Goal: Information Seeking & Learning: Compare options

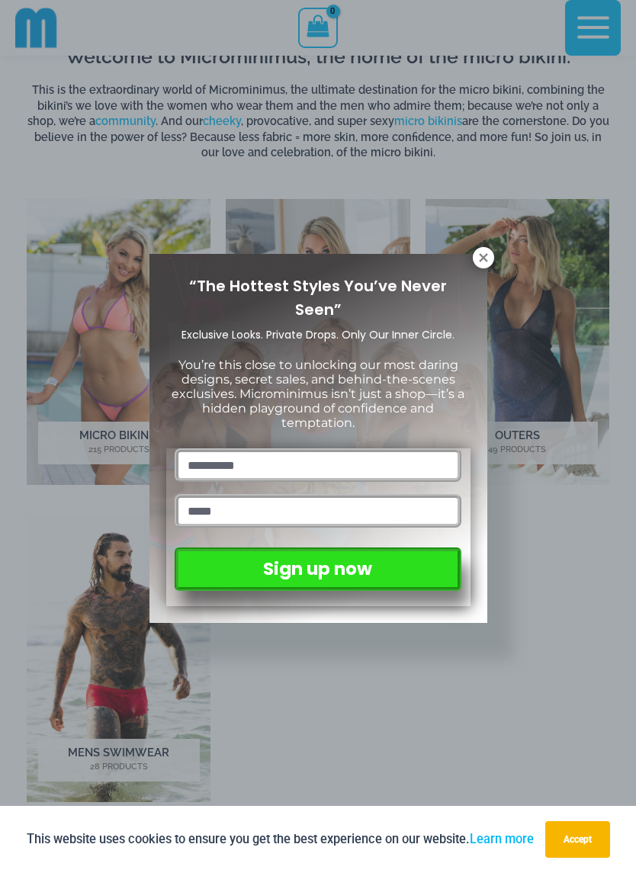
scroll to position [451, 0]
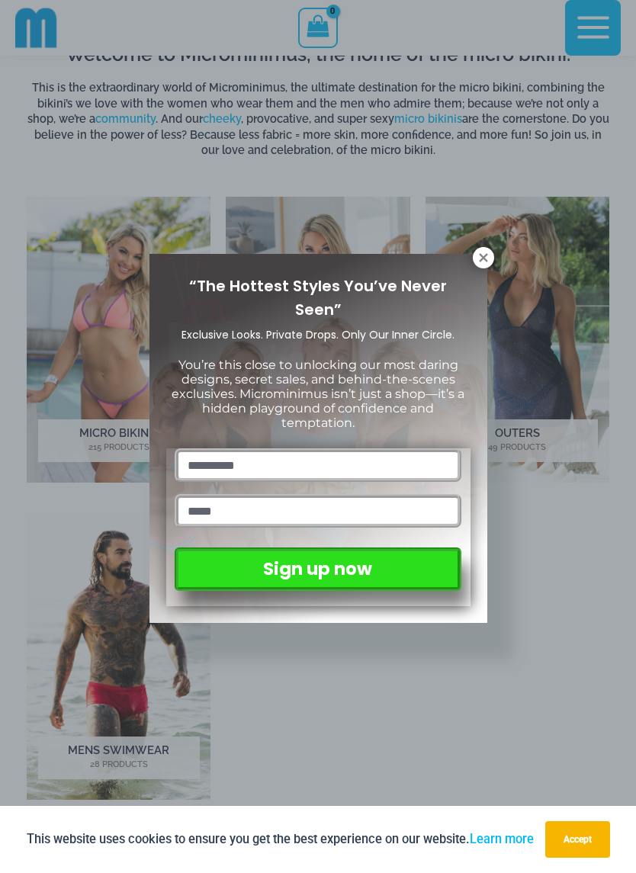
click at [484, 256] on icon at bounding box center [483, 257] width 8 height 8
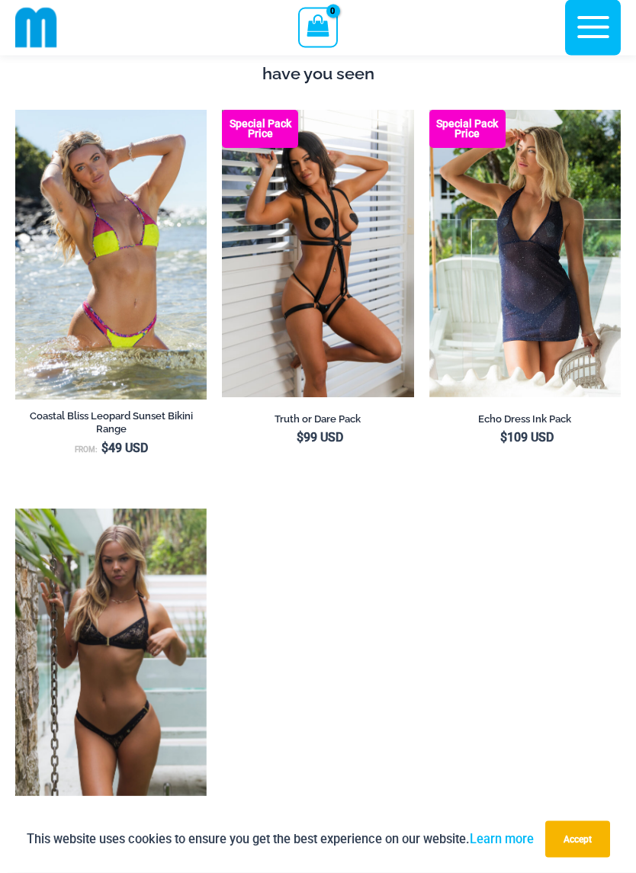
scroll to position [1346, 0]
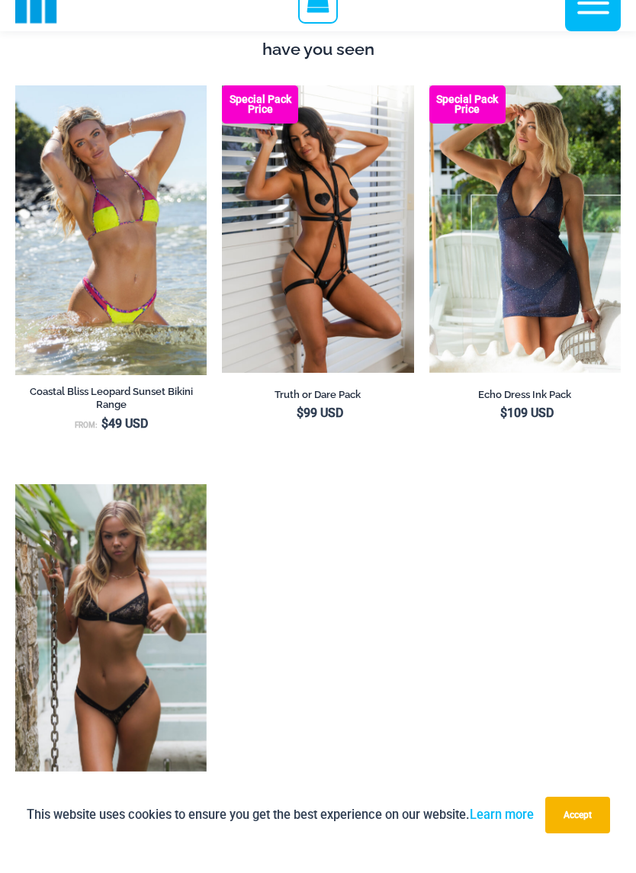
click at [429, 110] on img at bounding box center [429, 110] width 0 height 0
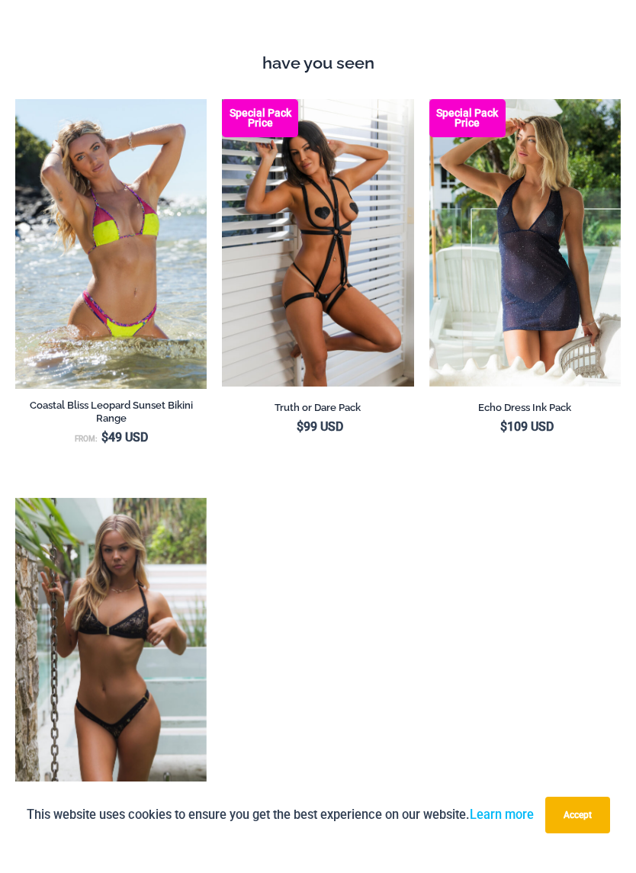
scroll to position [1314, 0]
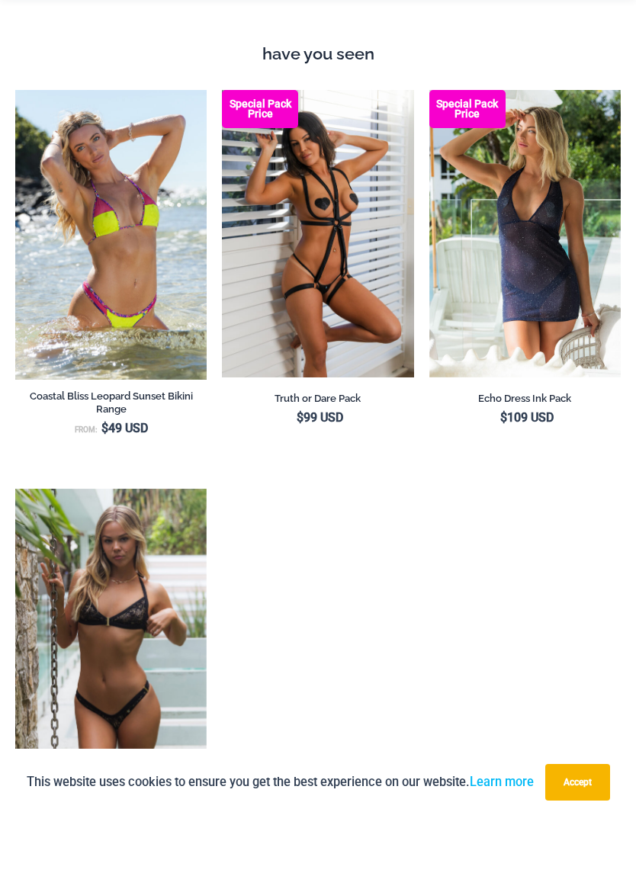
click at [222, 147] on img at bounding box center [222, 147] width 0 height 0
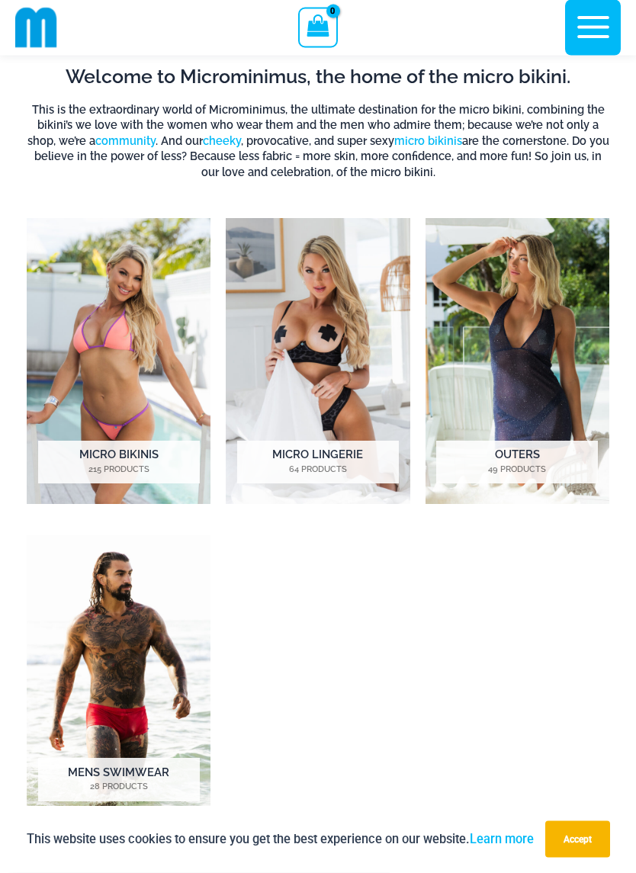
scroll to position [406, 0]
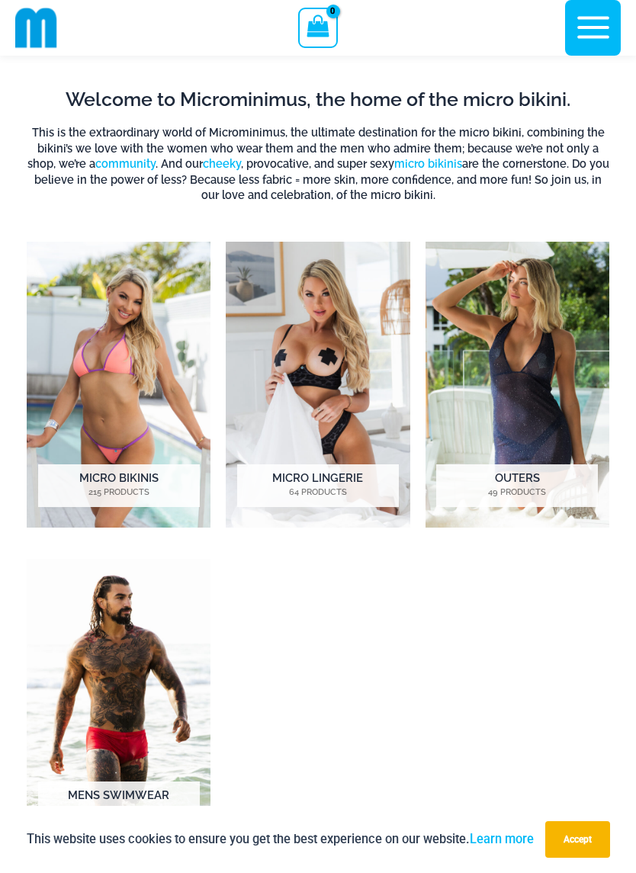
click at [562, 334] on img "Visit product category Outers" at bounding box center [518, 385] width 184 height 286
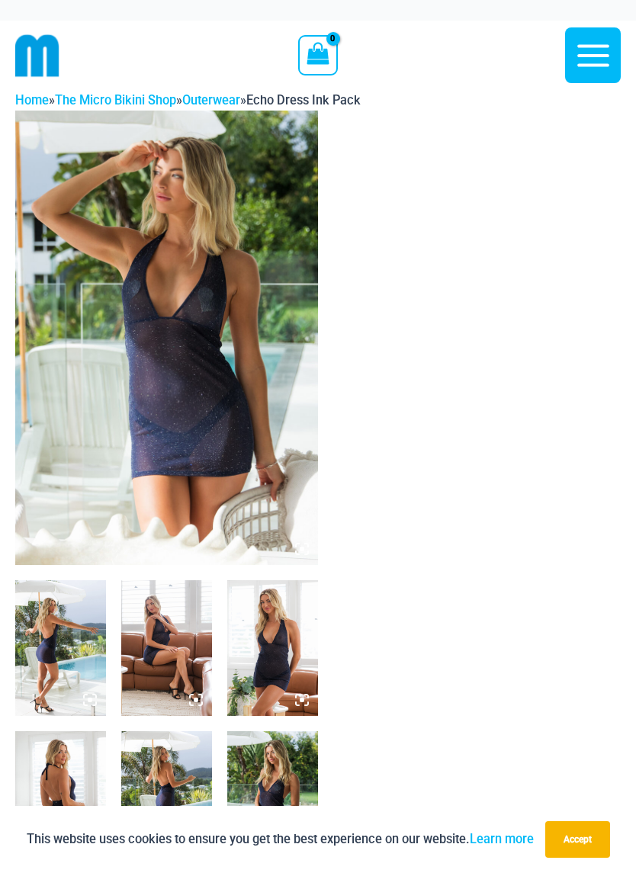
click at [111, 257] on img at bounding box center [166, 338] width 303 height 455
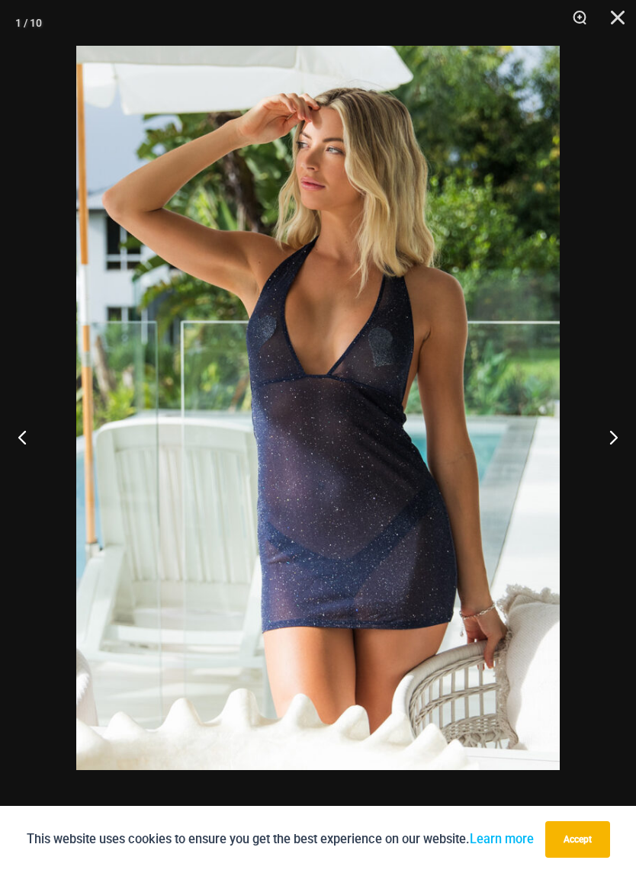
click at [616, 427] on button "Next" at bounding box center [607, 437] width 57 height 76
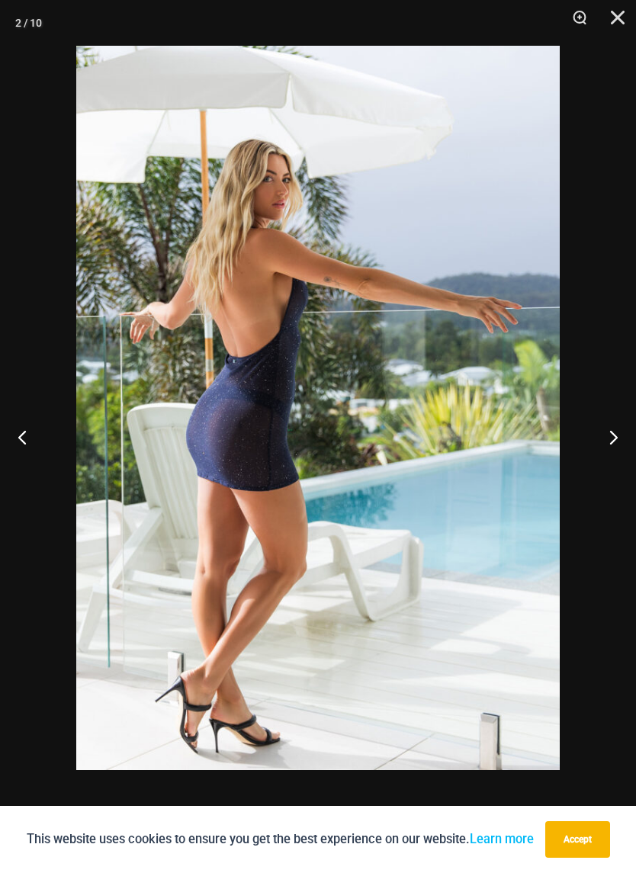
click at [614, 423] on button "Next" at bounding box center [607, 437] width 57 height 76
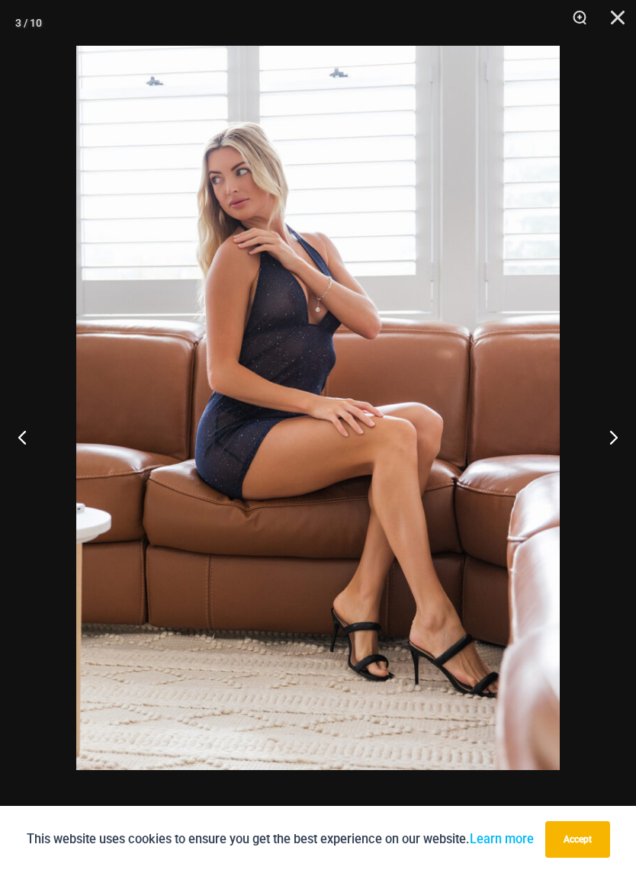
click at [612, 436] on button "Next" at bounding box center [607, 437] width 57 height 76
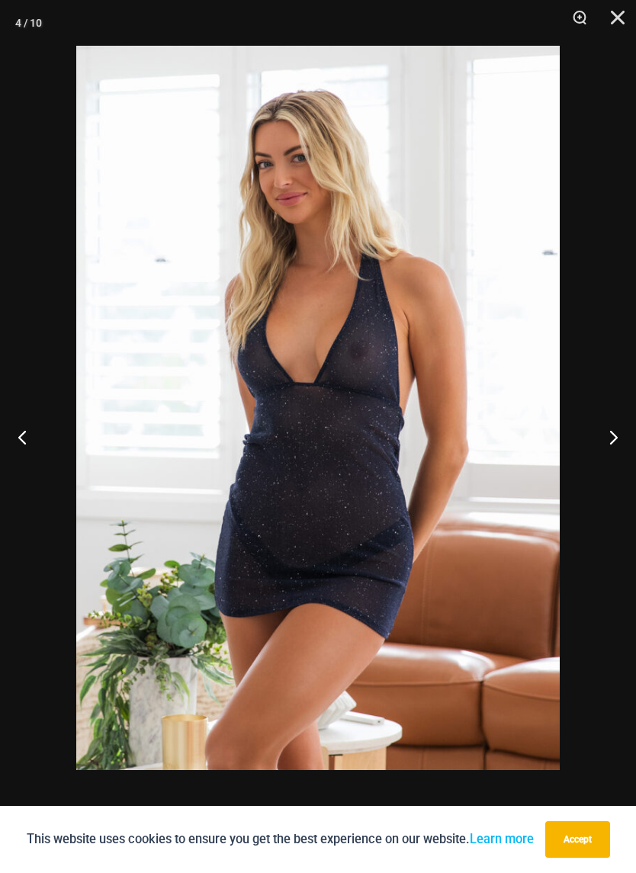
click at [610, 431] on button "Next" at bounding box center [607, 437] width 57 height 76
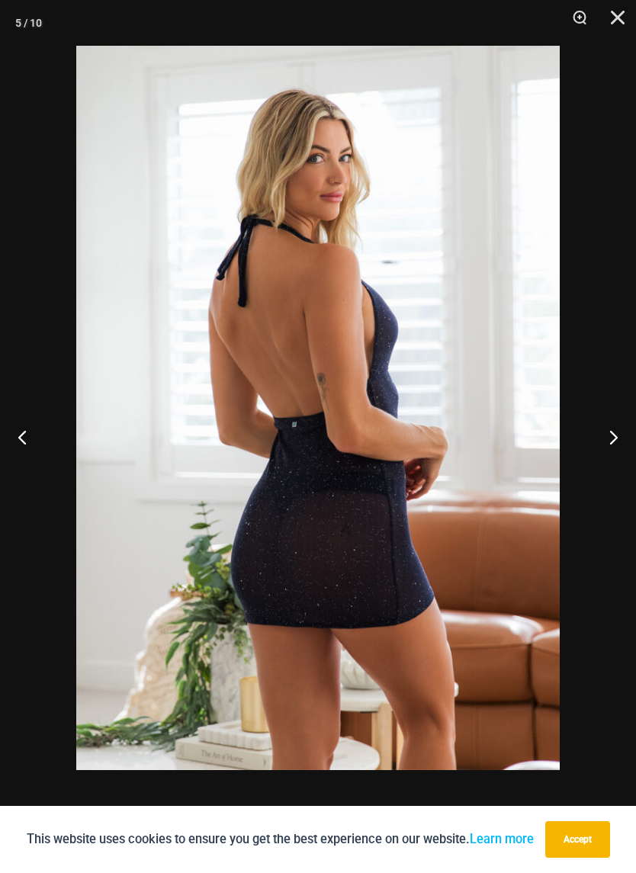
click at [610, 433] on button "Next" at bounding box center [607, 437] width 57 height 76
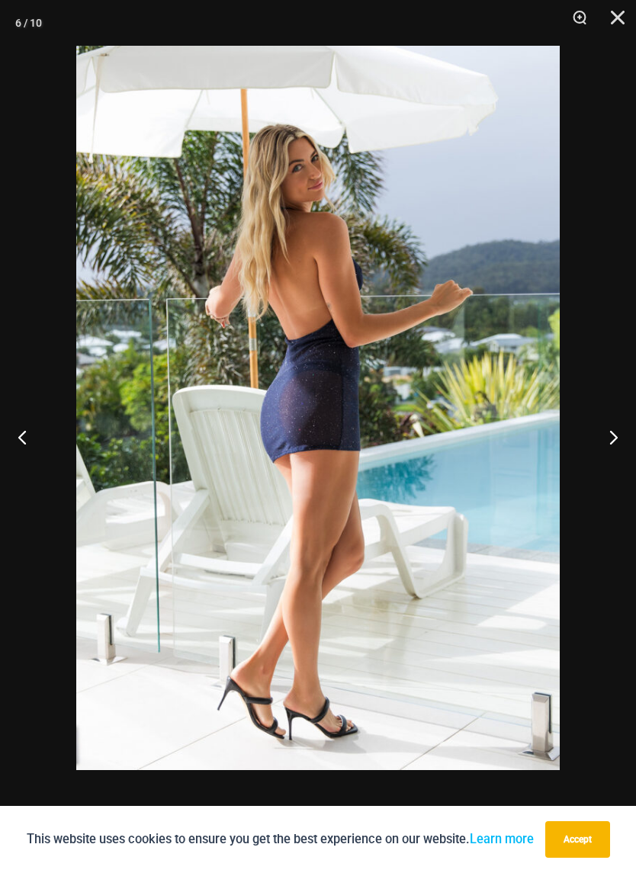
click at [610, 432] on button "Next" at bounding box center [607, 437] width 57 height 76
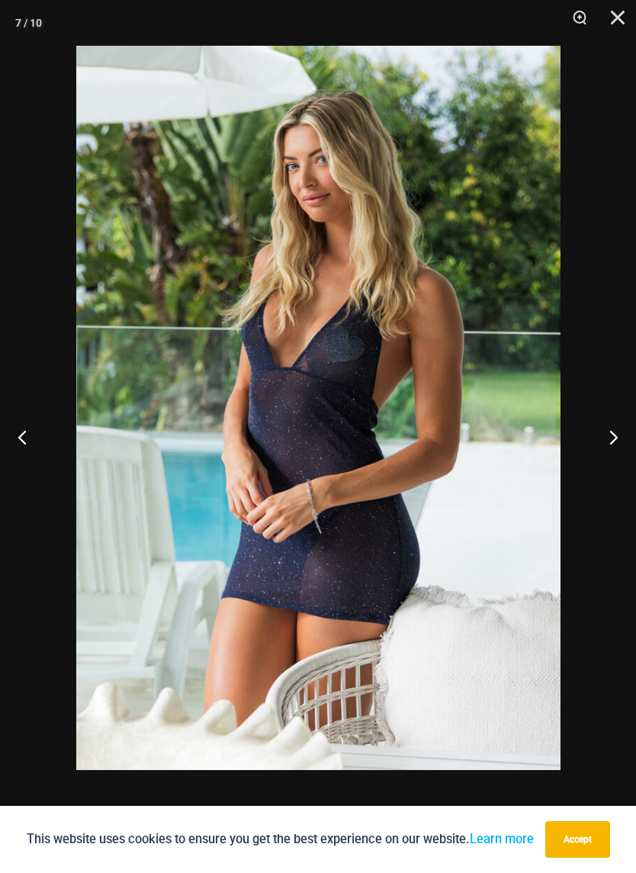
click at [610, 434] on button "Next" at bounding box center [607, 437] width 57 height 76
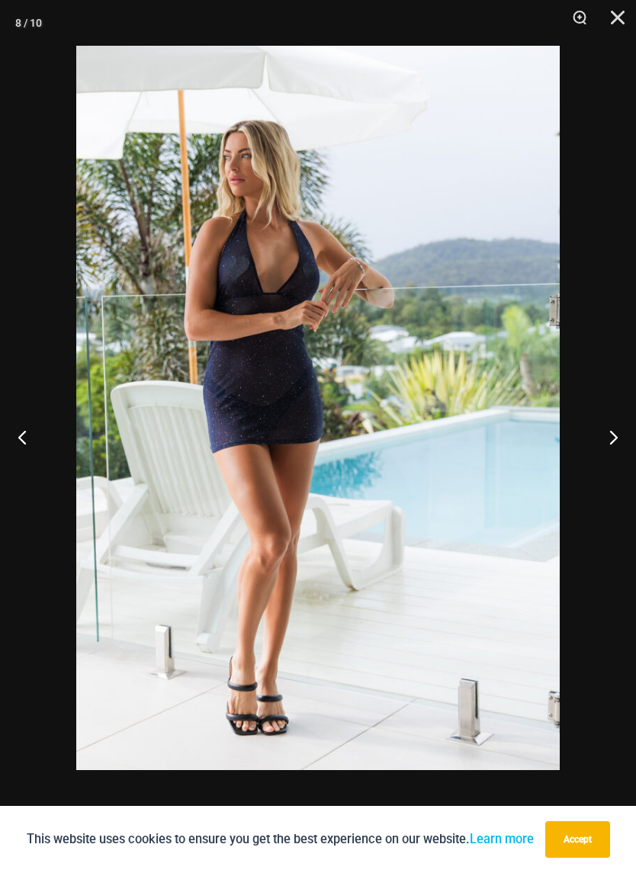
click at [609, 433] on button "Next" at bounding box center [607, 437] width 57 height 76
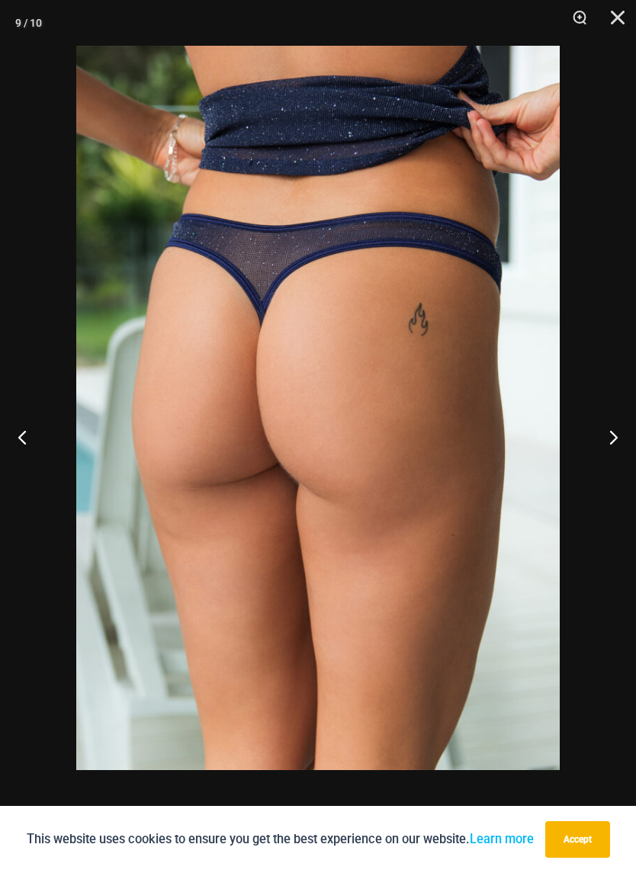
click at [610, 435] on button "Next" at bounding box center [607, 437] width 57 height 76
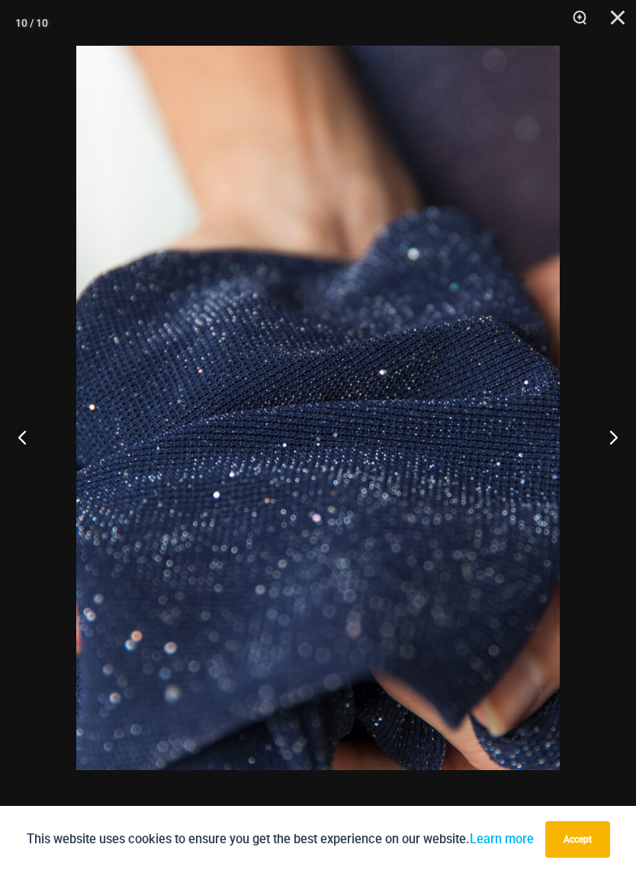
click at [610, 436] on button "Next" at bounding box center [607, 437] width 57 height 76
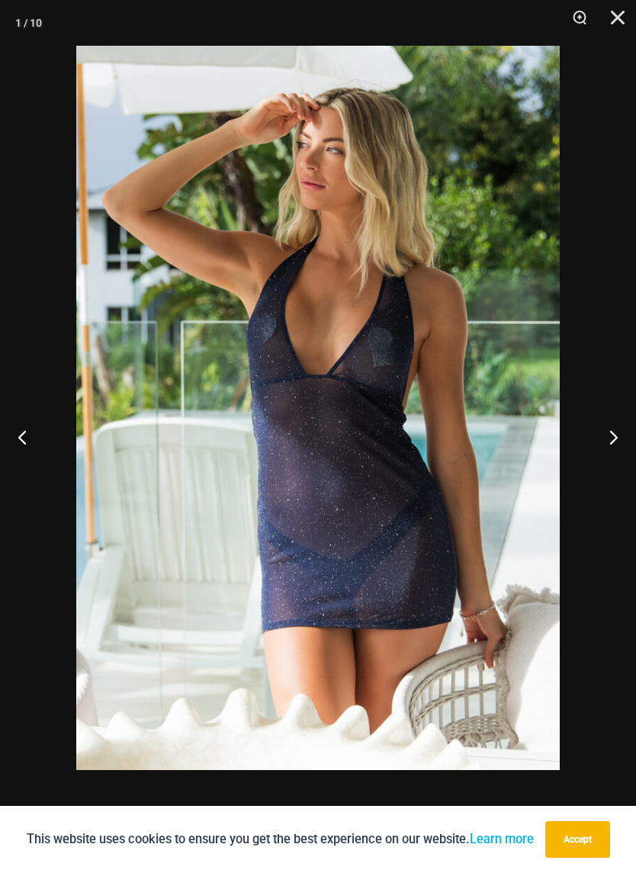
click at [610, 436] on button "Next" at bounding box center [607, 437] width 57 height 76
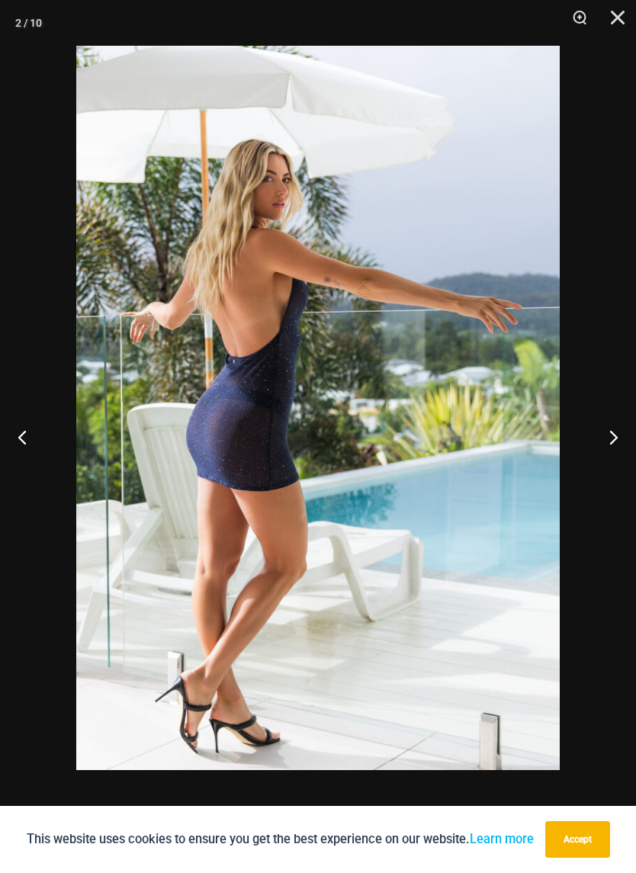
click at [610, 435] on button "Next" at bounding box center [607, 437] width 57 height 76
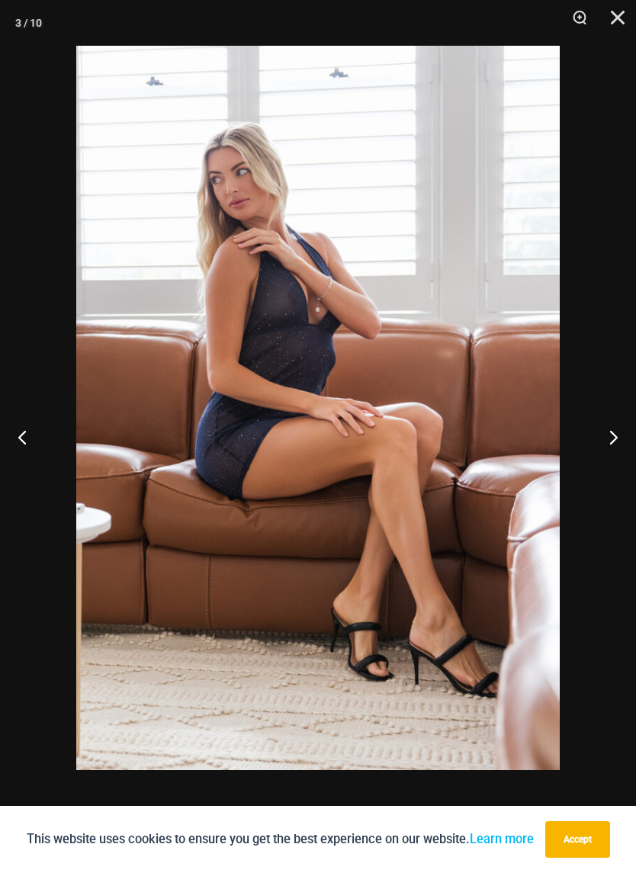
click at [610, 435] on button "Next" at bounding box center [607, 437] width 57 height 76
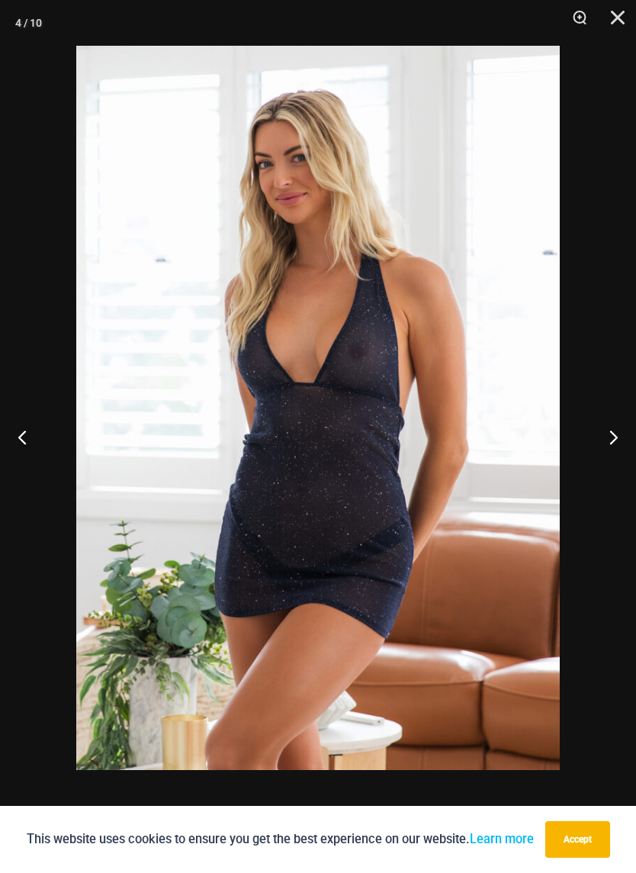
click at [610, 435] on button "Next" at bounding box center [607, 437] width 57 height 76
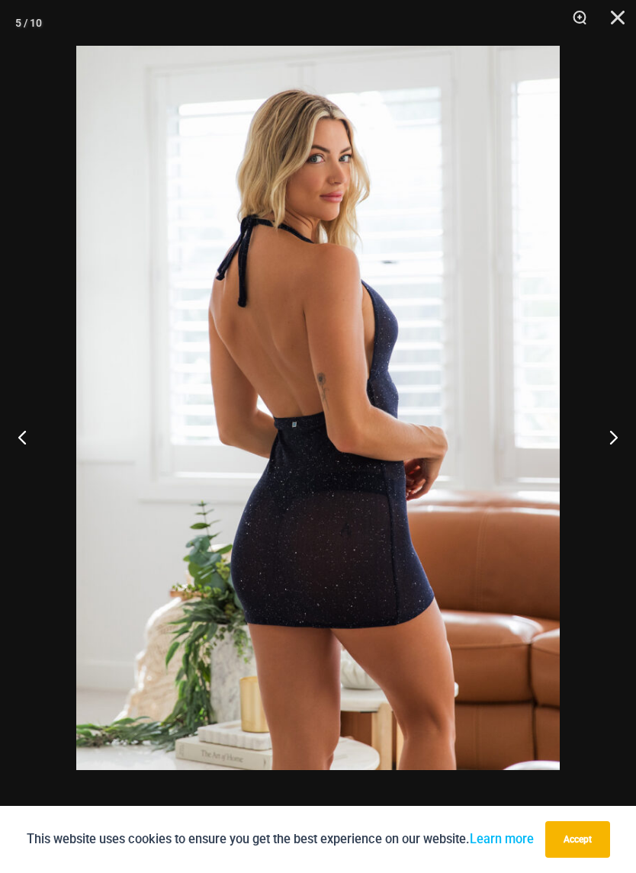
click at [610, 439] on button "Next" at bounding box center [607, 437] width 57 height 76
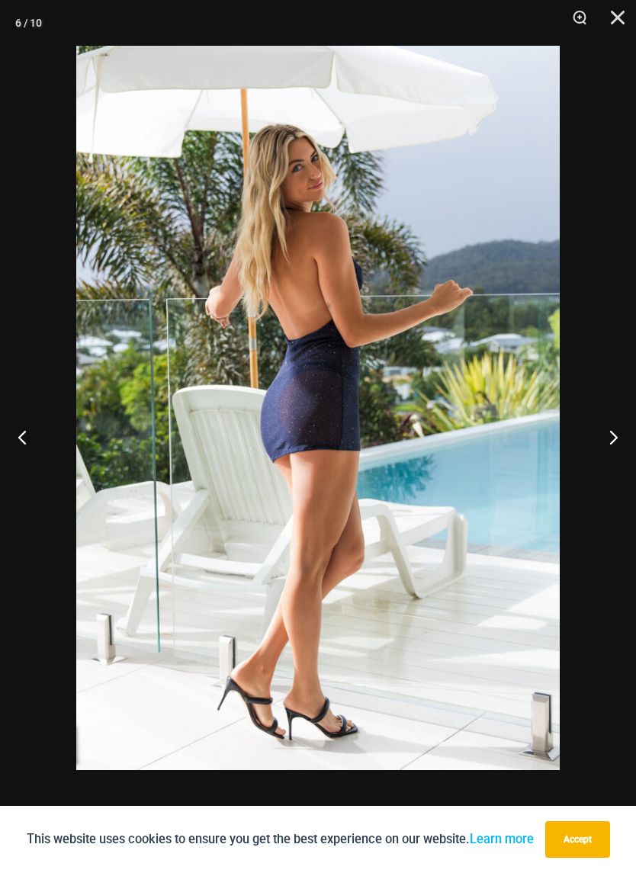
click at [609, 436] on button "Next" at bounding box center [607, 437] width 57 height 76
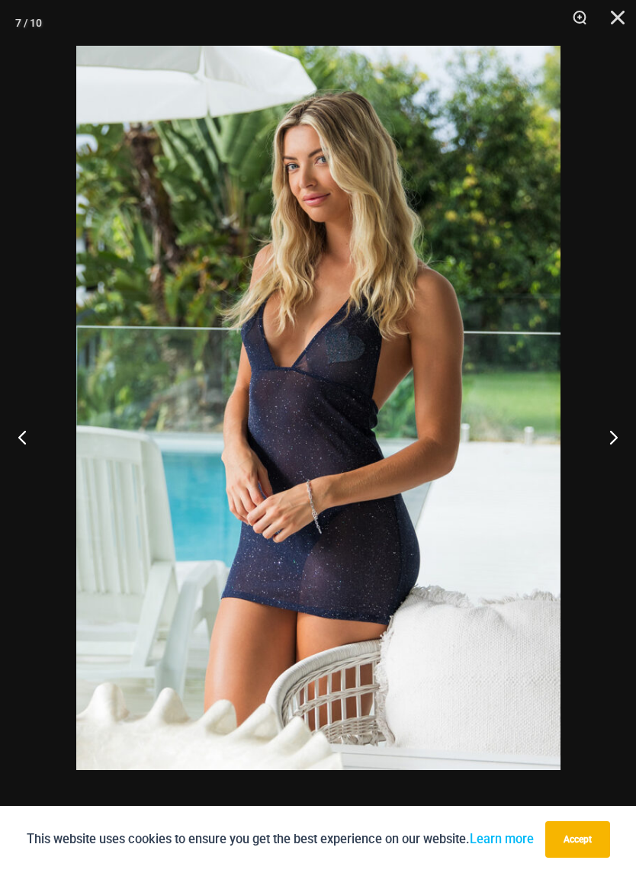
click at [606, 439] on button "Next" at bounding box center [607, 437] width 57 height 76
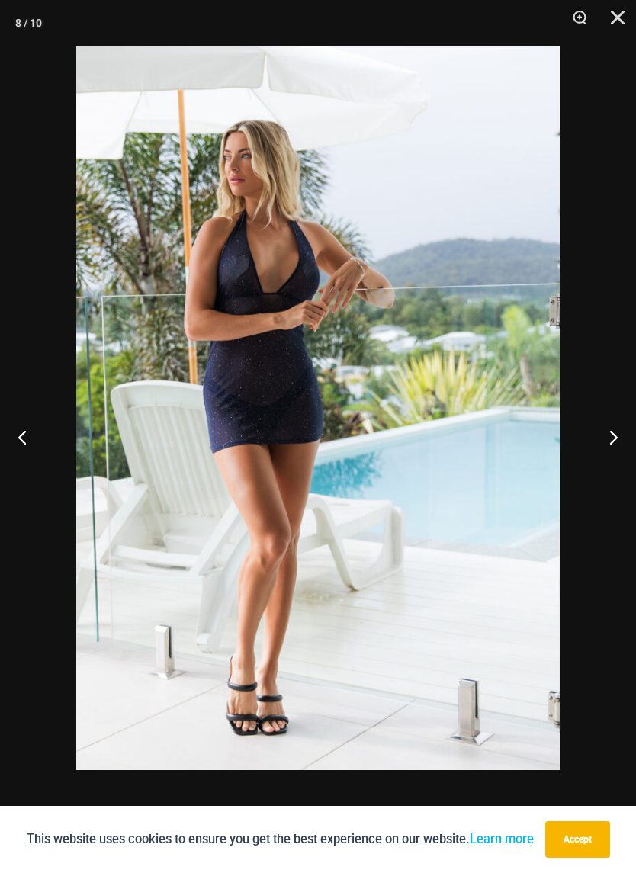
click at [619, 18] on button "Close" at bounding box center [613, 23] width 38 height 46
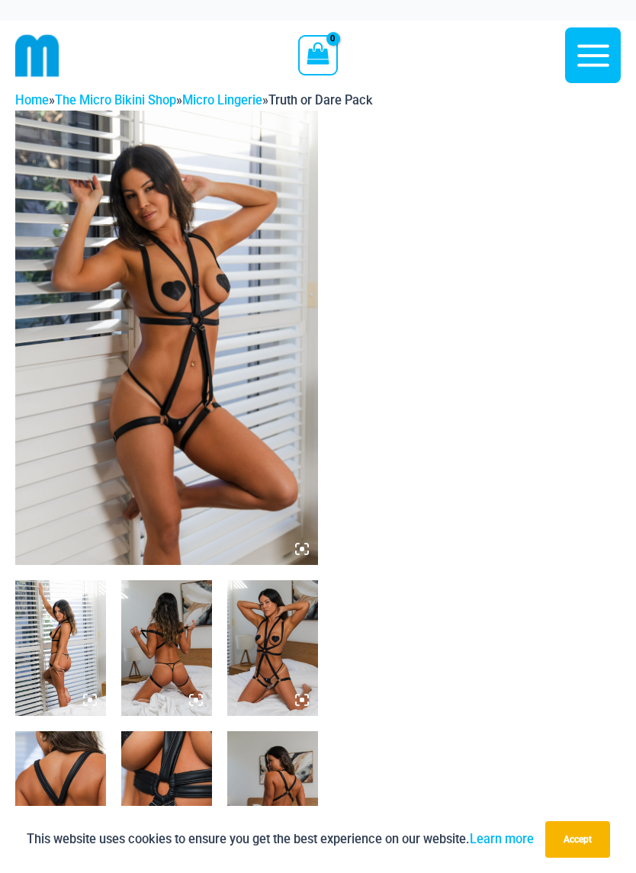
click at [136, 337] on img at bounding box center [166, 338] width 303 height 455
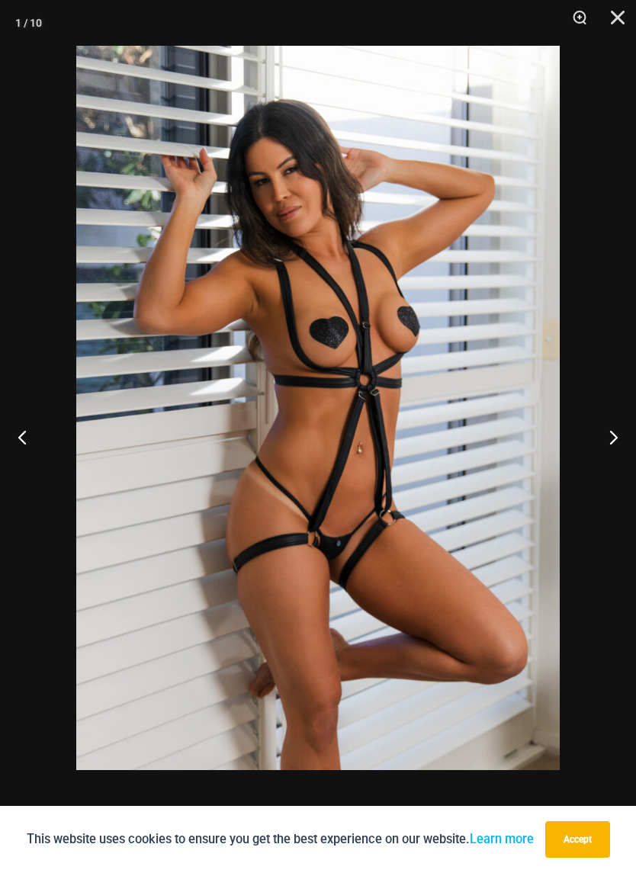
click at [614, 432] on button "Next" at bounding box center [607, 437] width 57 height 76
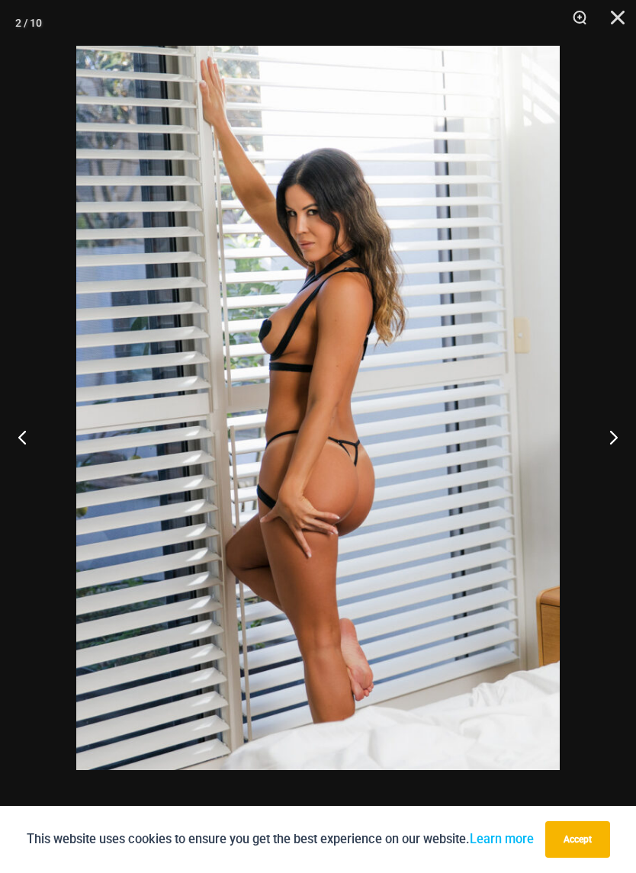
click at [612, 429] on button "Next" at bounding box center [607, 437] width 57 height 76
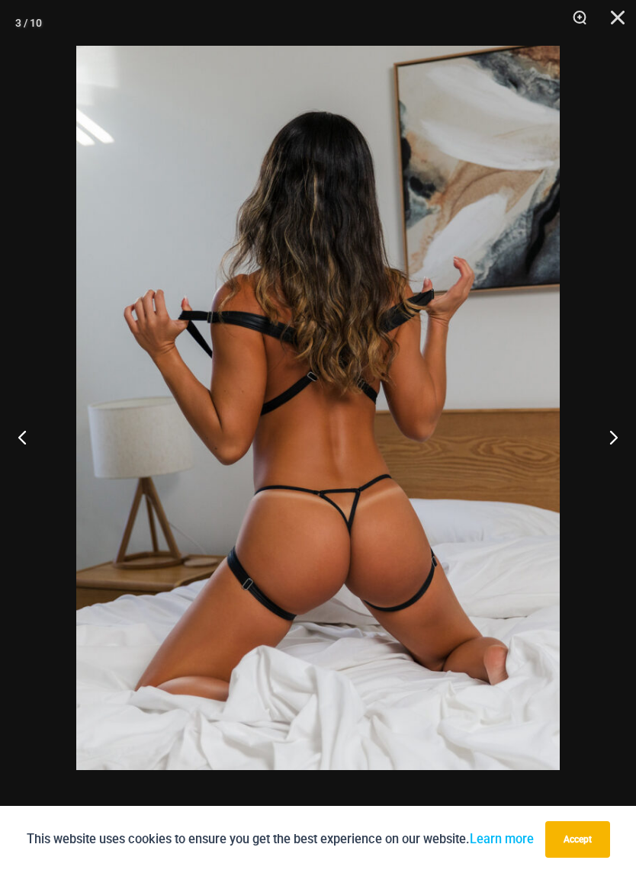
click at [614, 428] on button "Next" at bounding box center [607, 437] width 57 height 76
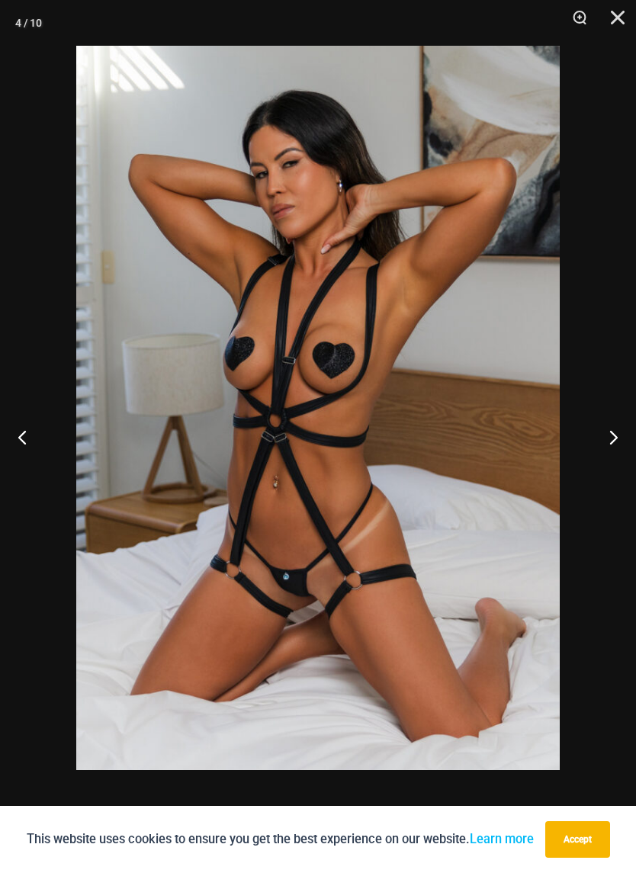
click at [611, 439] on button "Next" at bounding box center [607, 437] width 57 height 76
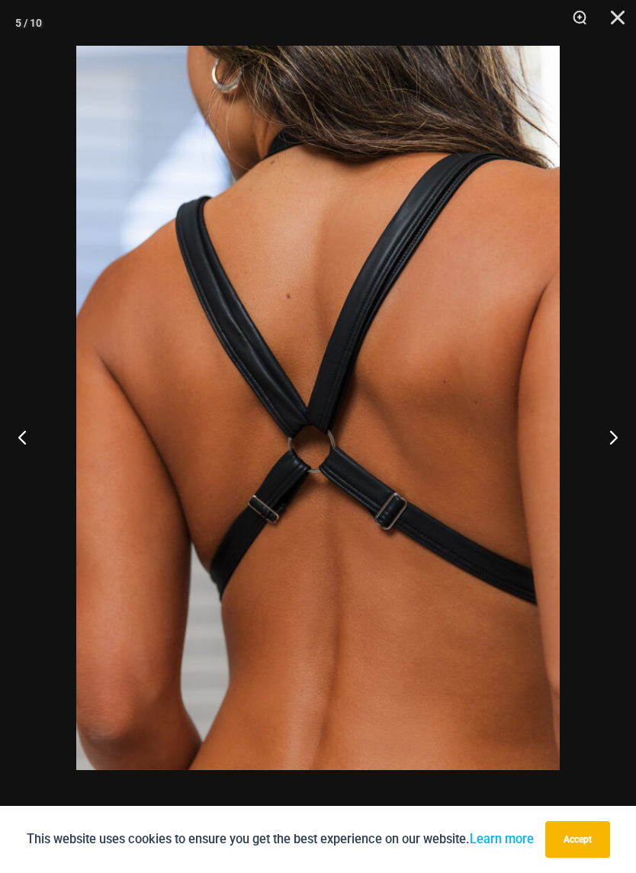
click at [612, 437] on button "Next" at bounding box center [607, 437] width 57 height 76
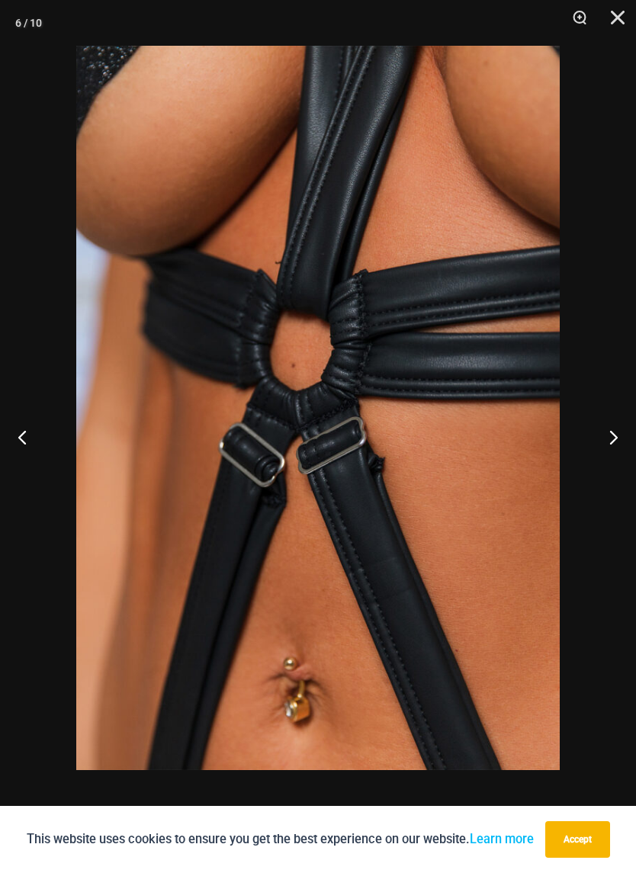
click at [611, 438] on button "Next" at bounding box center [607, 437] width 57 height 76
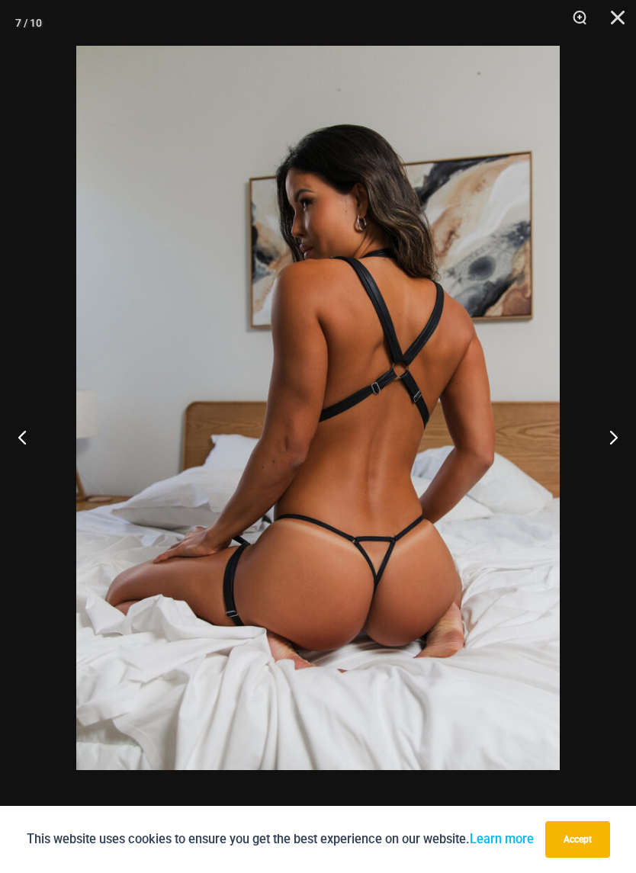
click at [612, 438] on button "Next" at bounding box center [607, 437] width 57 height 76
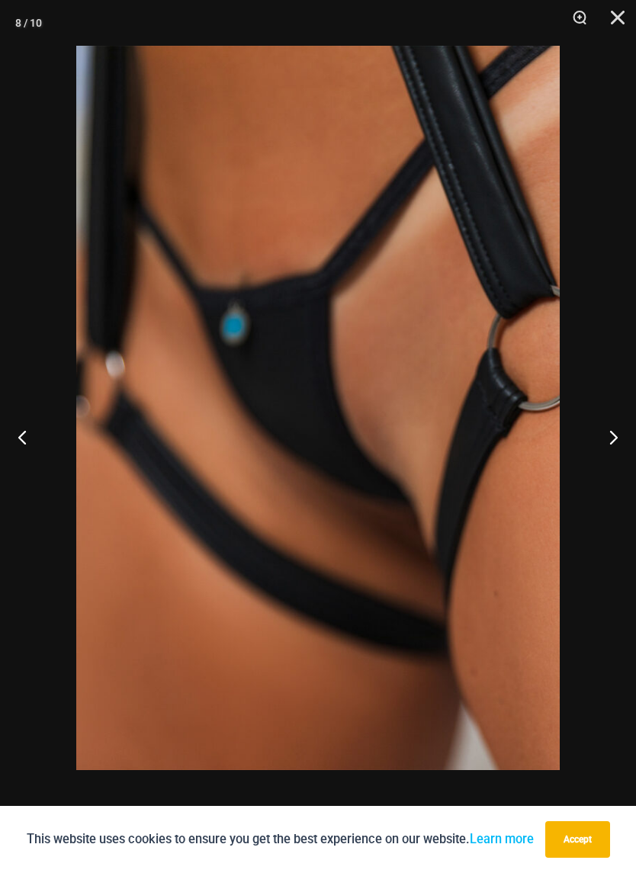
click at [613, 436] on button "Next" at bounding box center [607, 437] width 57 height 76
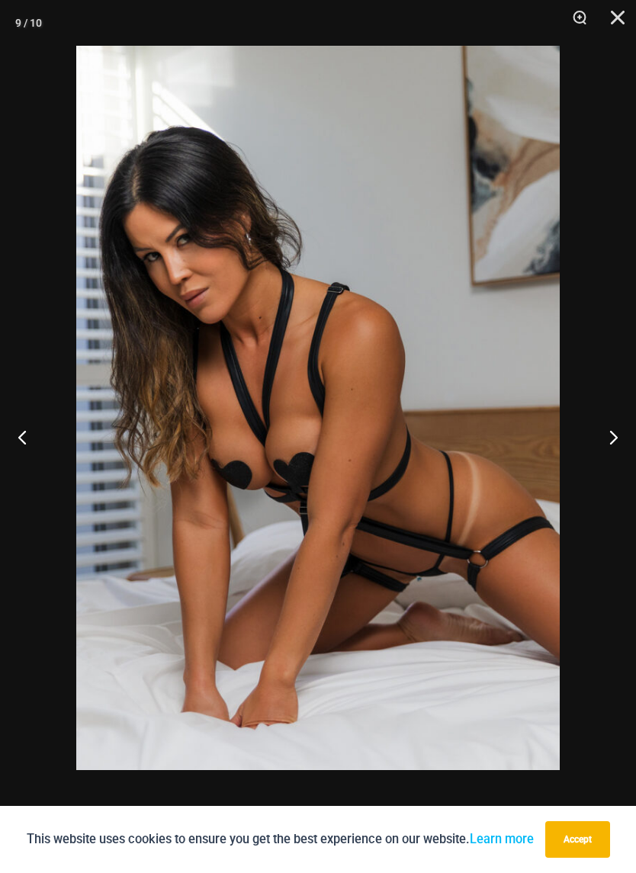
click at [612, 437] on button "Next" at bounding box center [607, 437] width 57 height 76
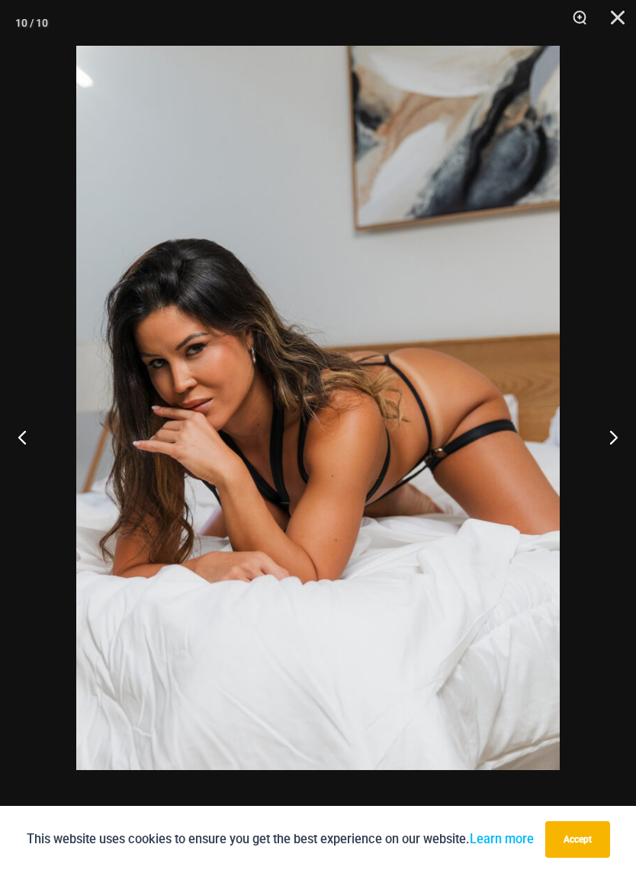
click at [612, 438] on button "Next" at bounding box center [607, 437] width 57 height 76
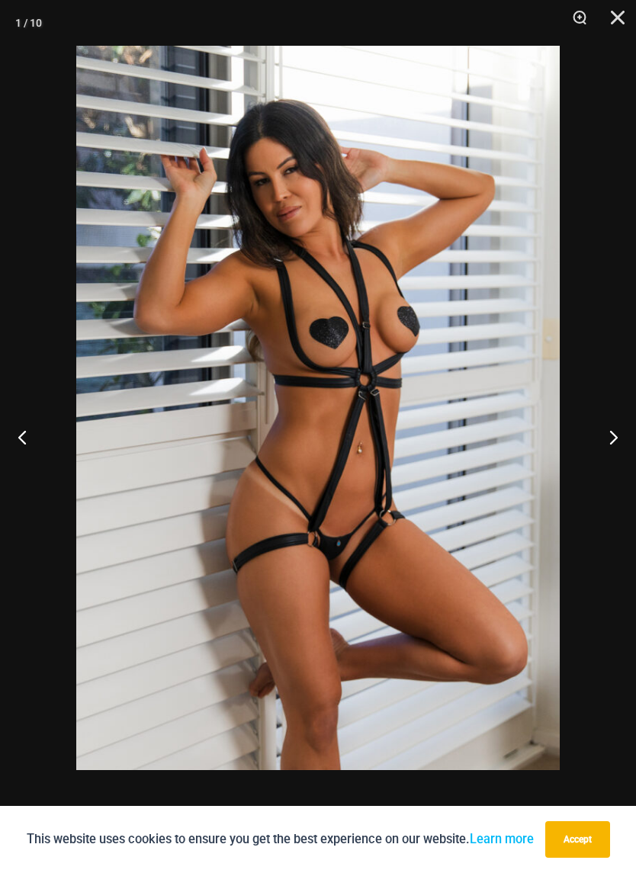
click at [612, 438] on button "Next" at bounding box center [607, 437] width 57 height 76
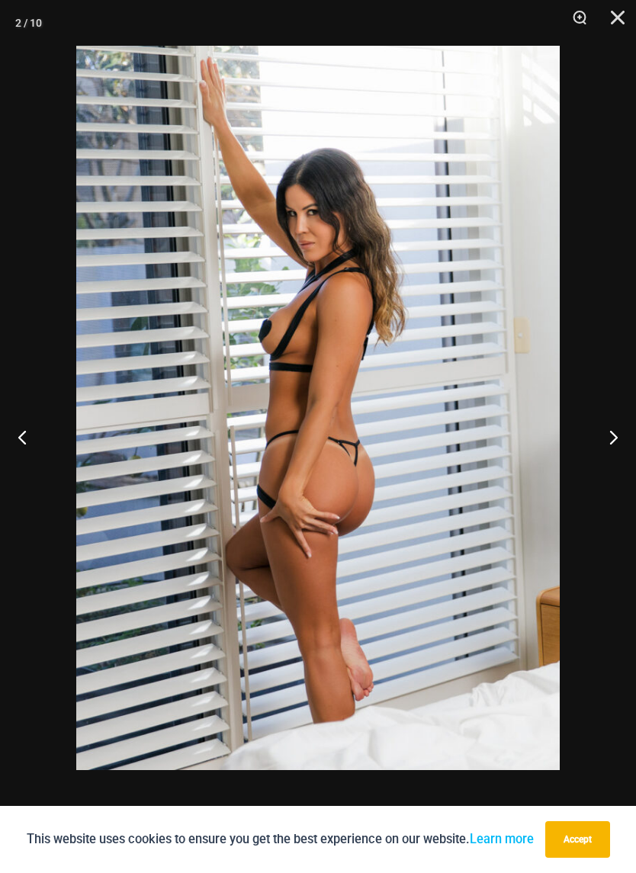
click at [612, 438] on button "Next" at bounding box center [607, 437] width 57 height 76
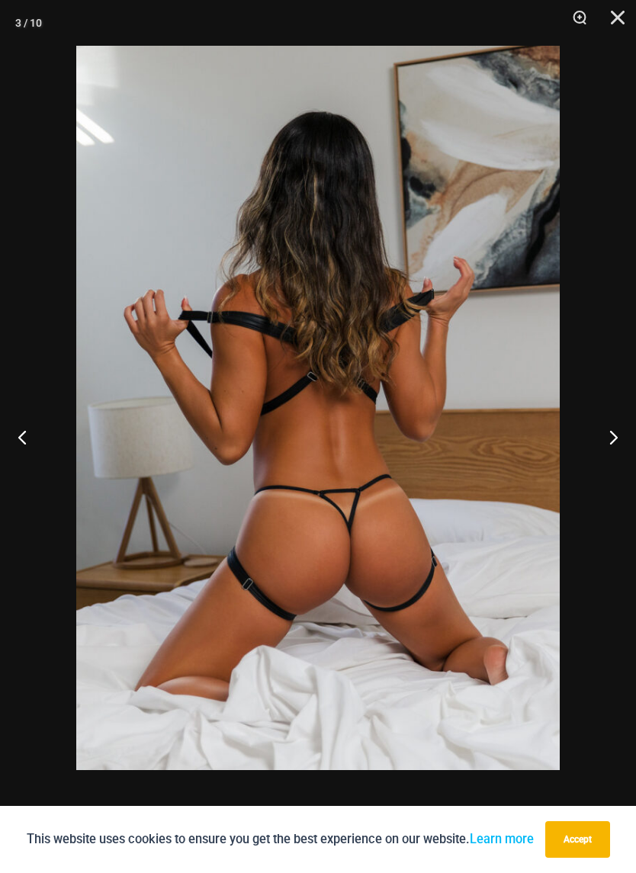
click at [611, 437] on button "Next" at bounding box center [607, 437] width 57 height 76
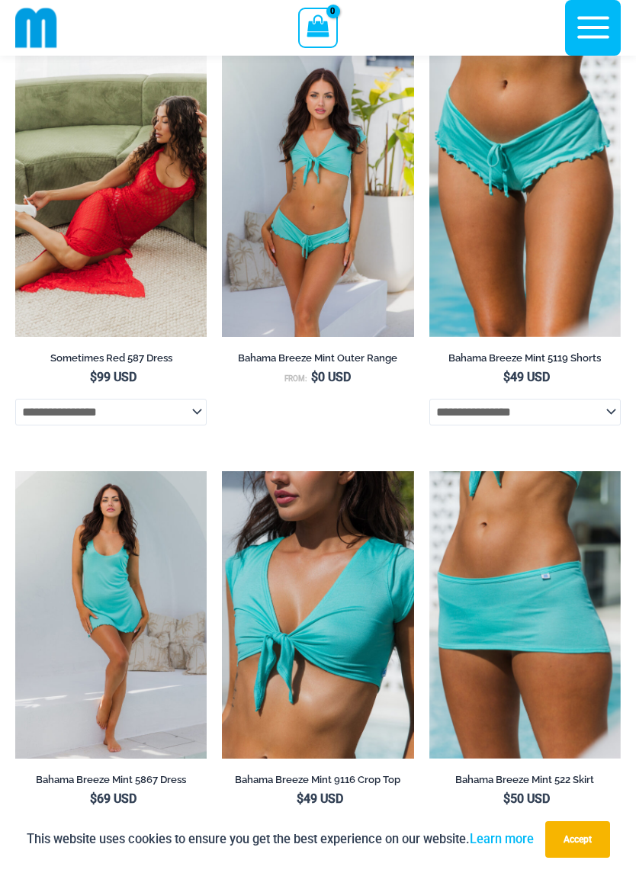
scroll to position [201, 0]
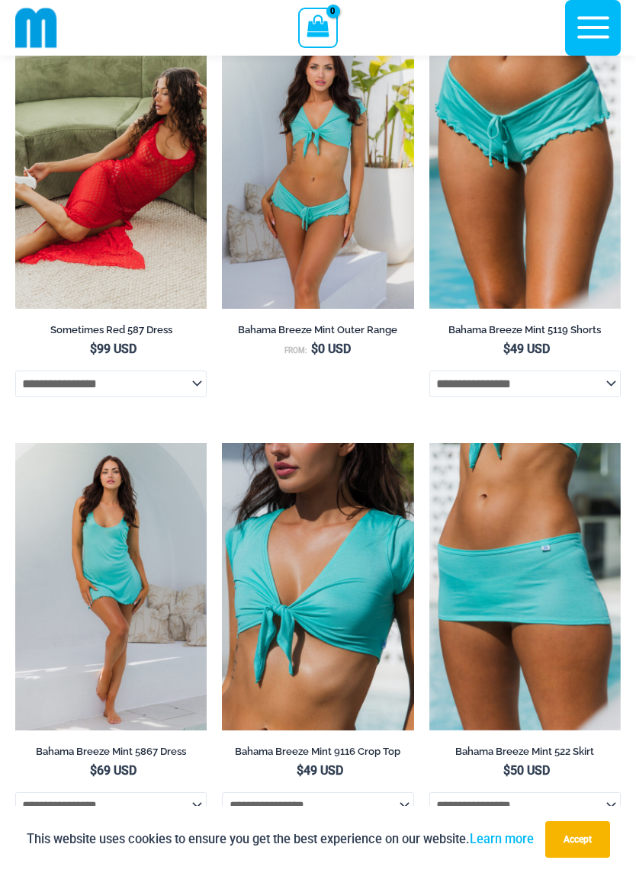
click at [15, 21] on img at bounding box center [15, 21] width 0 height 0
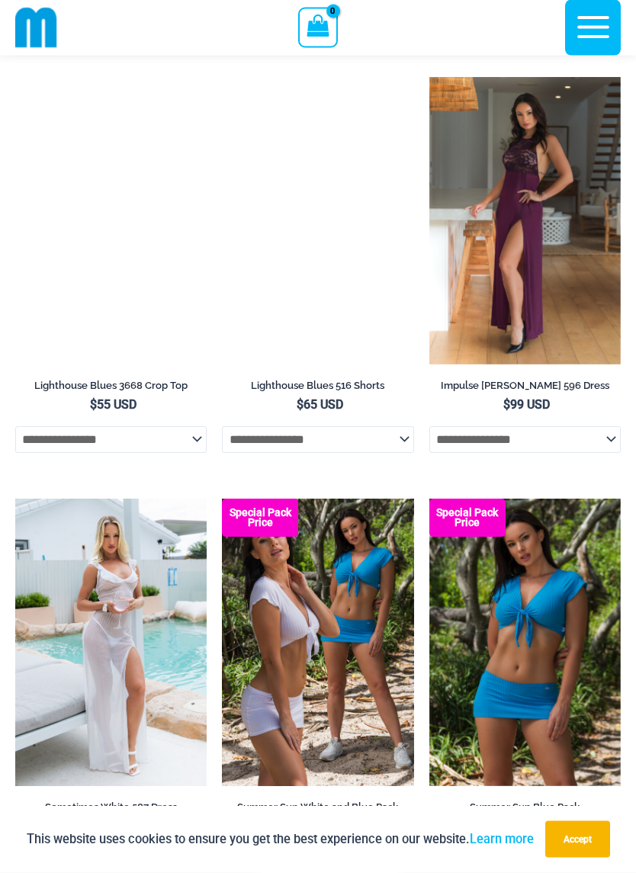
scroll to position [3082, 0]
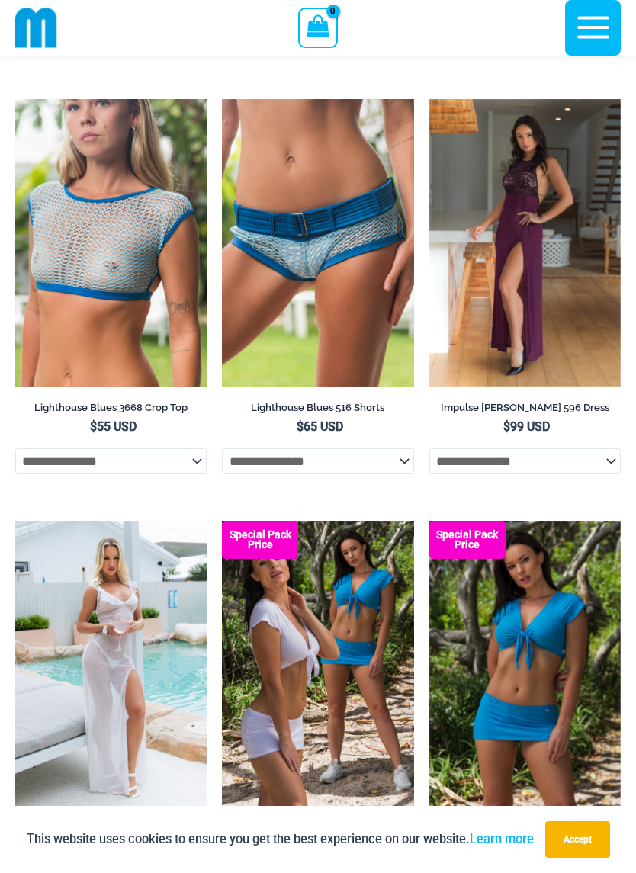
click at [429, 99] on img at bounding box center [429, 99] width 0 height 0
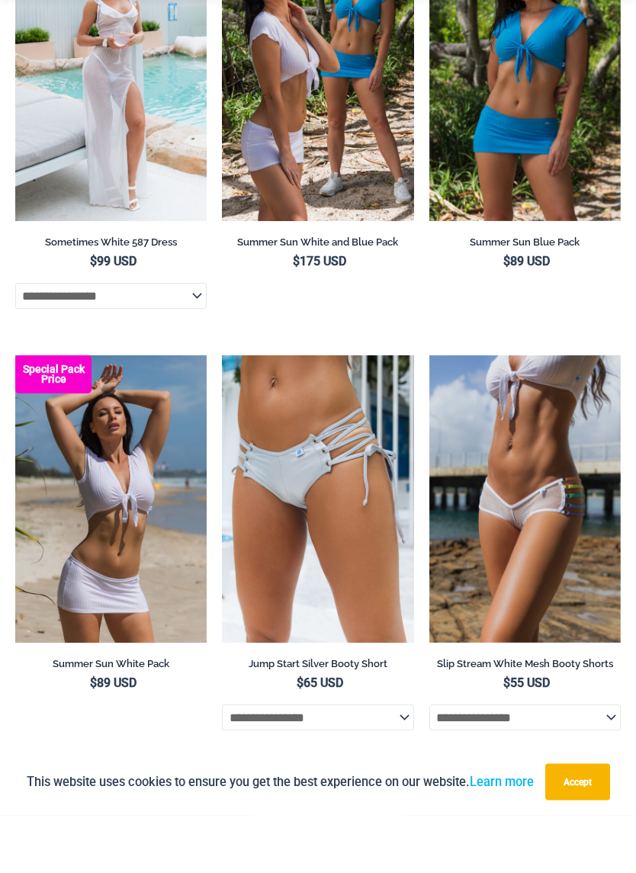
scroll to position [3612, 0]
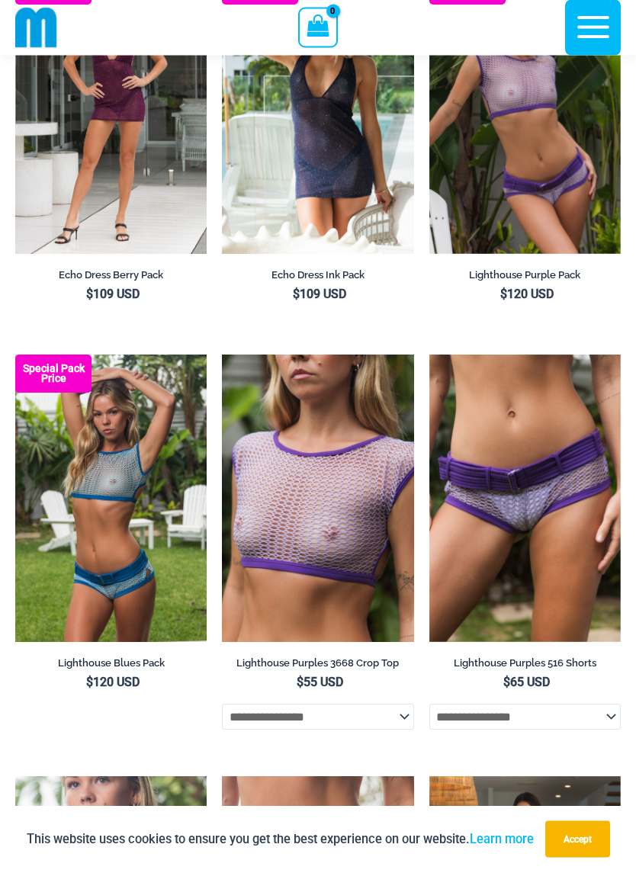
scroll to position [2370, 0]
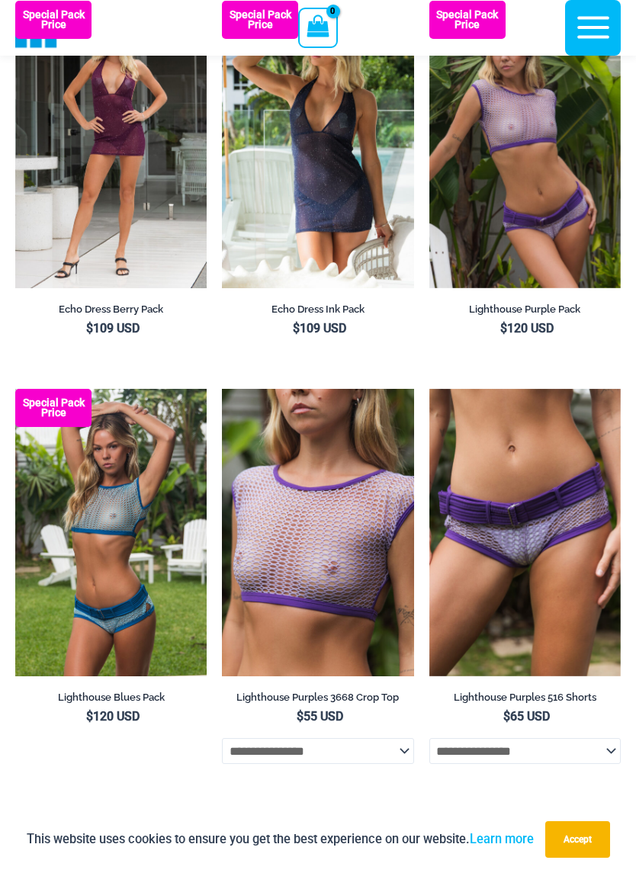
click at [592, 25] on icon "button" at bounding box center [593, 27] width 38 height 38
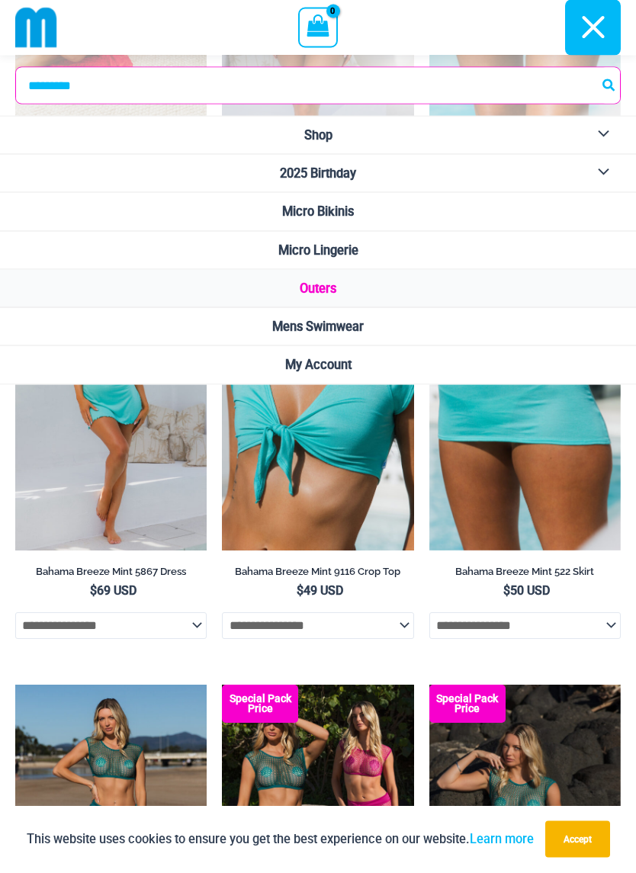
scroll to position [433, 0]
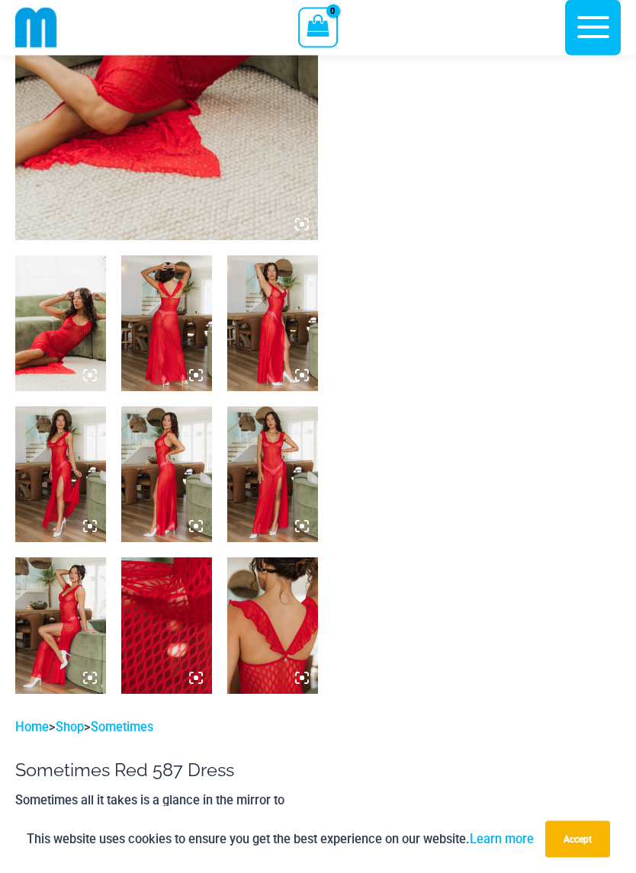
scroll to position [360, 0]
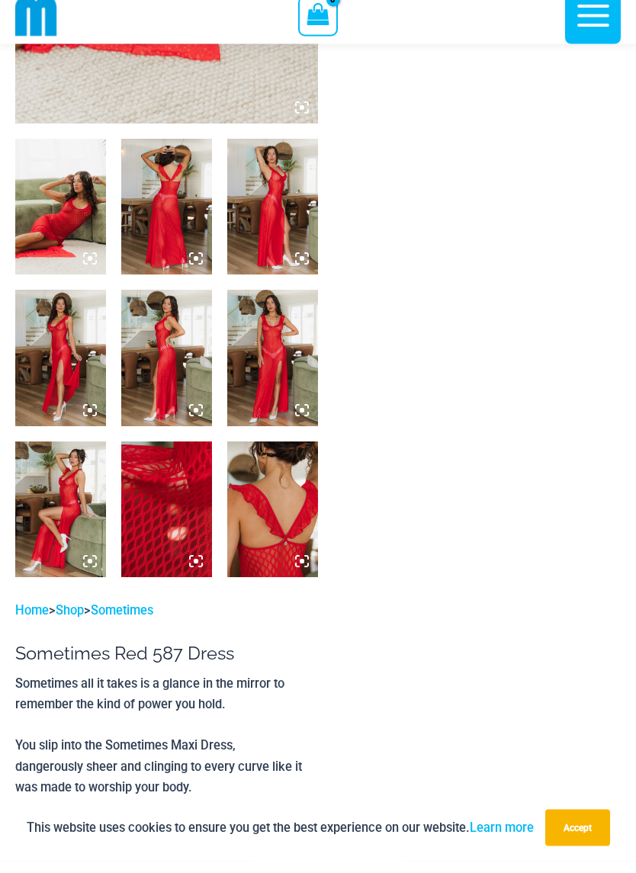
click at [105, 182] on img at bounding box center [60, 219] width 91 height 136
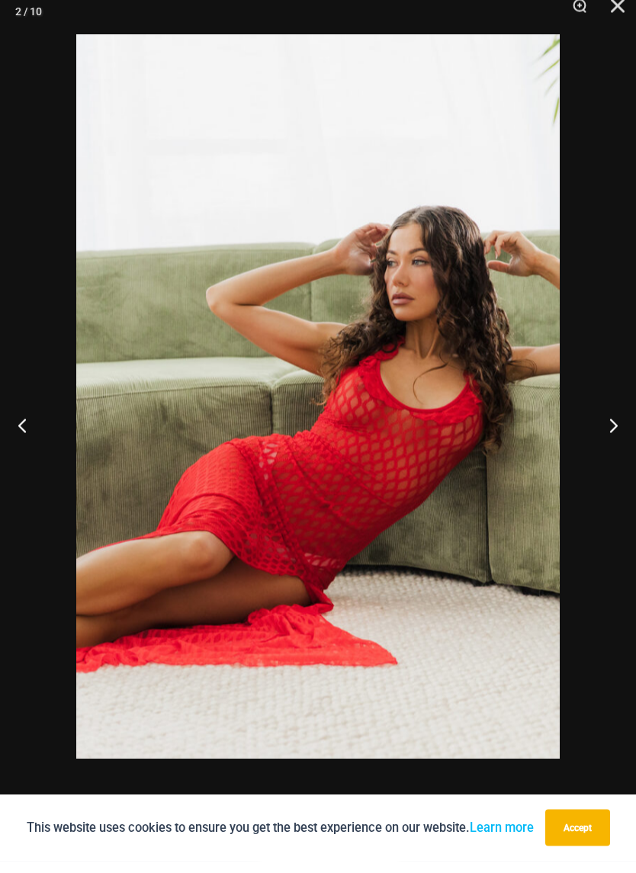
click at [626, 423] on button "Next" at bounding box center [607, 437] width 57 height 76
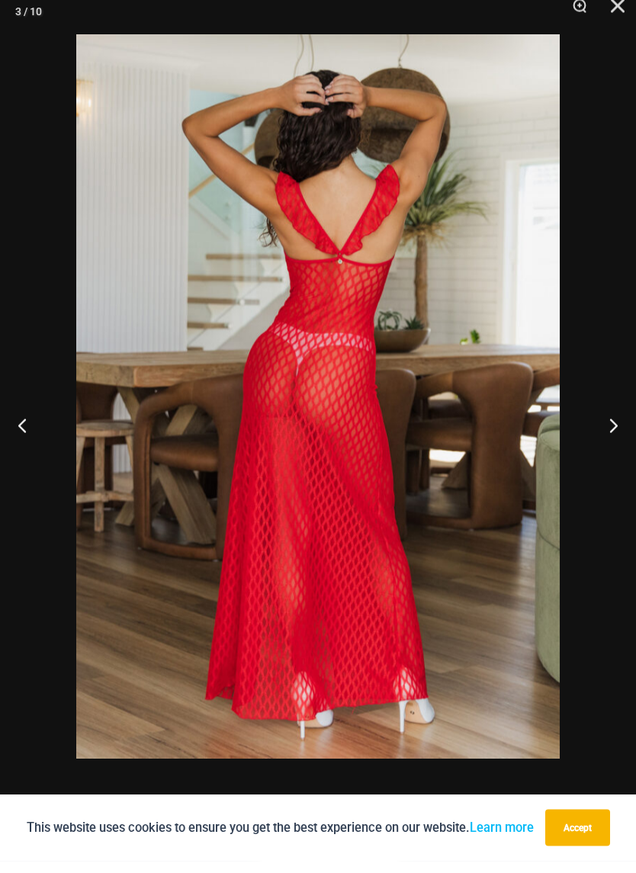
click at [618, 422] on button "Next" at bounding box center [607, 437] width 57 height 76
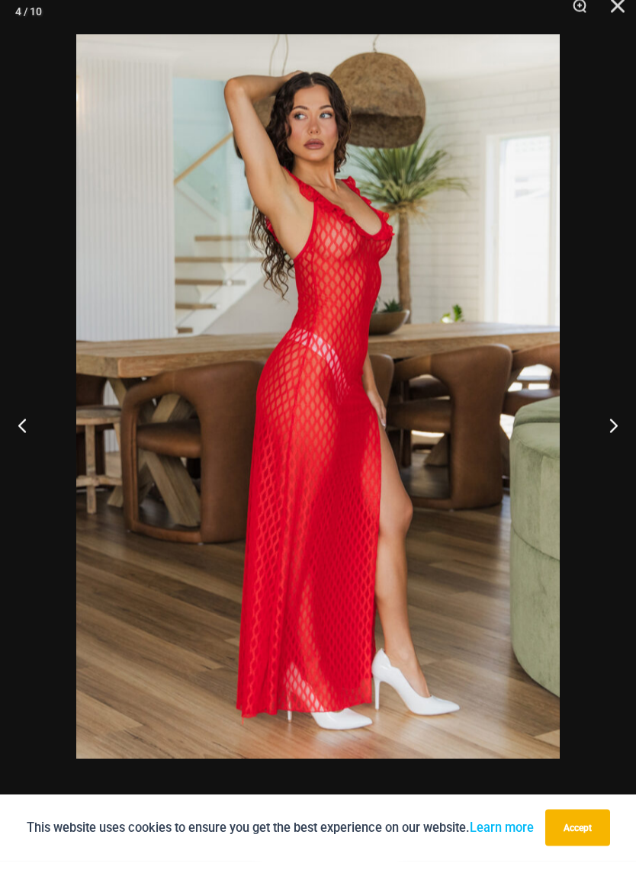
click at [619, 428] on button "Next" at bounding box center [607, 437] width 57 height 76
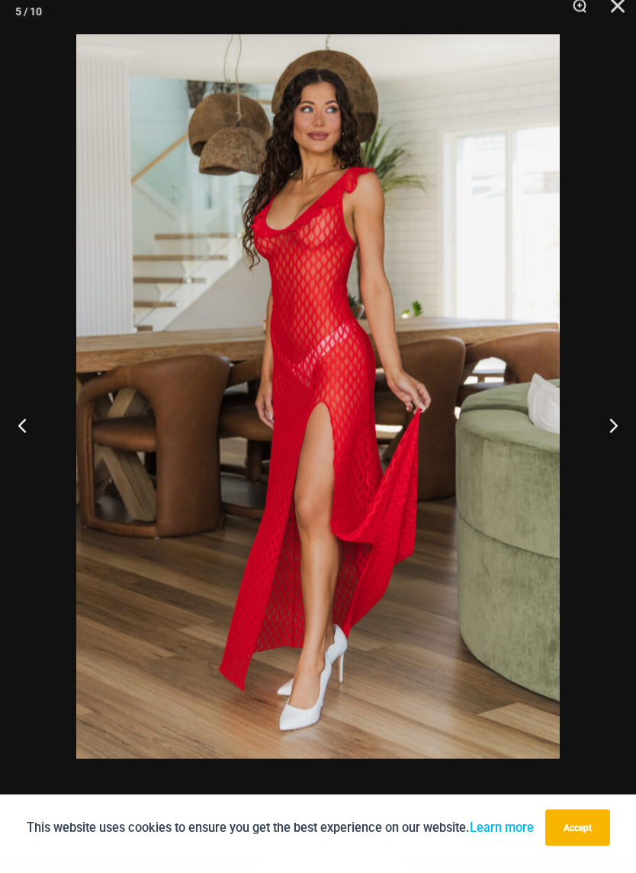
click at [615, 427] on button "Next" at bounding box center [607, 437] width 57 height 76
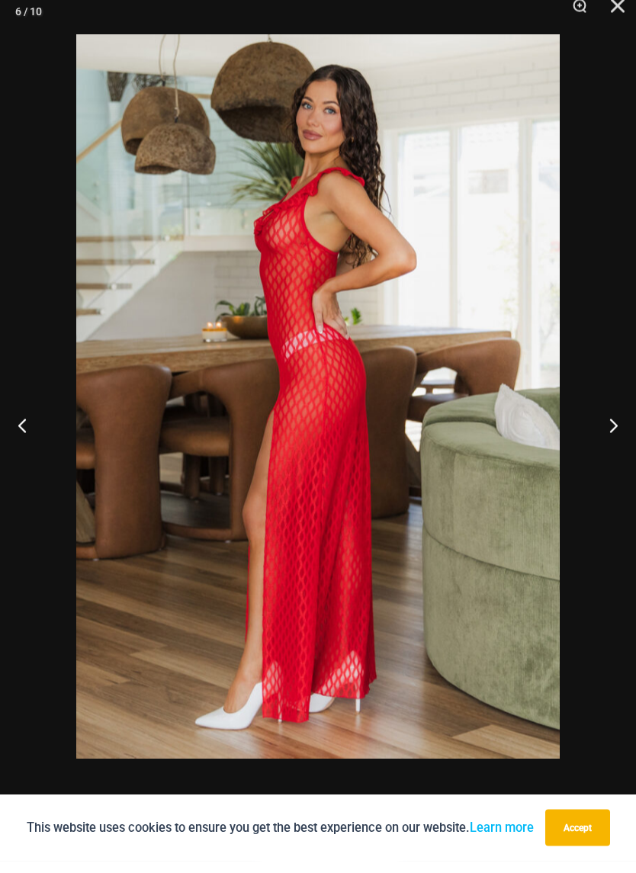
click at [616, 430] on button "Next" at bounding box center [607, 437] width 57 height 76
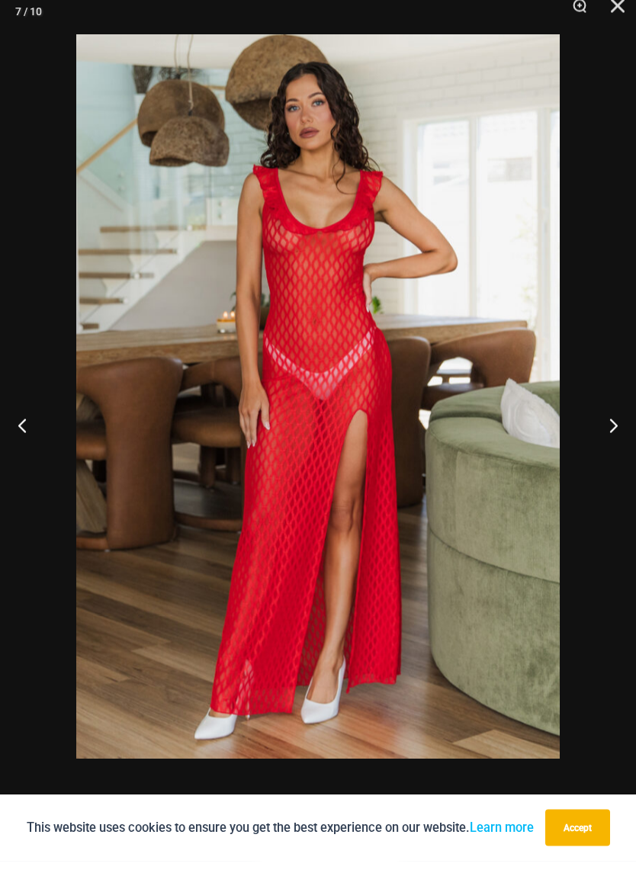
click at [616, 432] on button "Next" at bounding box center [607, 437] width 57 height 76
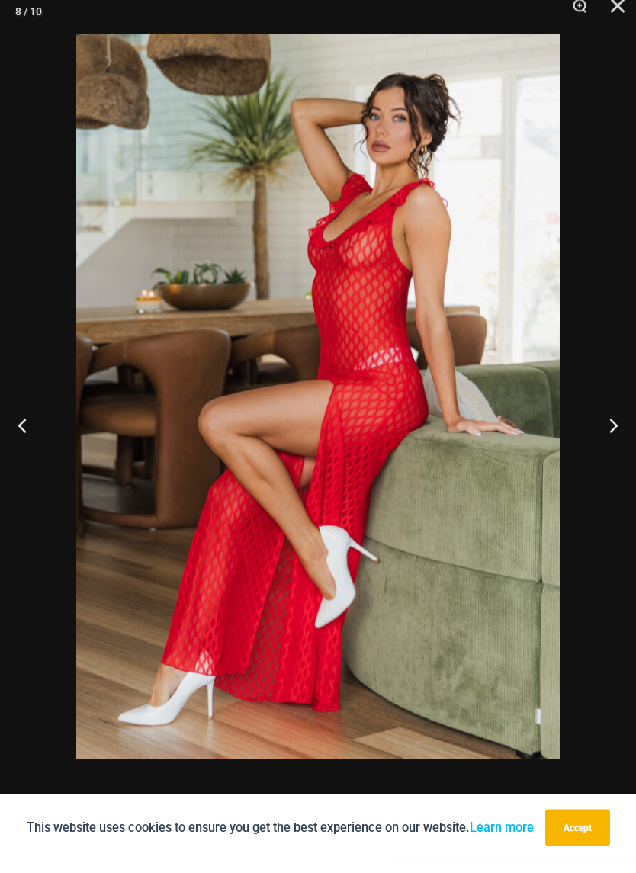
click at [616, 430] on button "Next" at bounding box center [607, 437] width 57 height 76
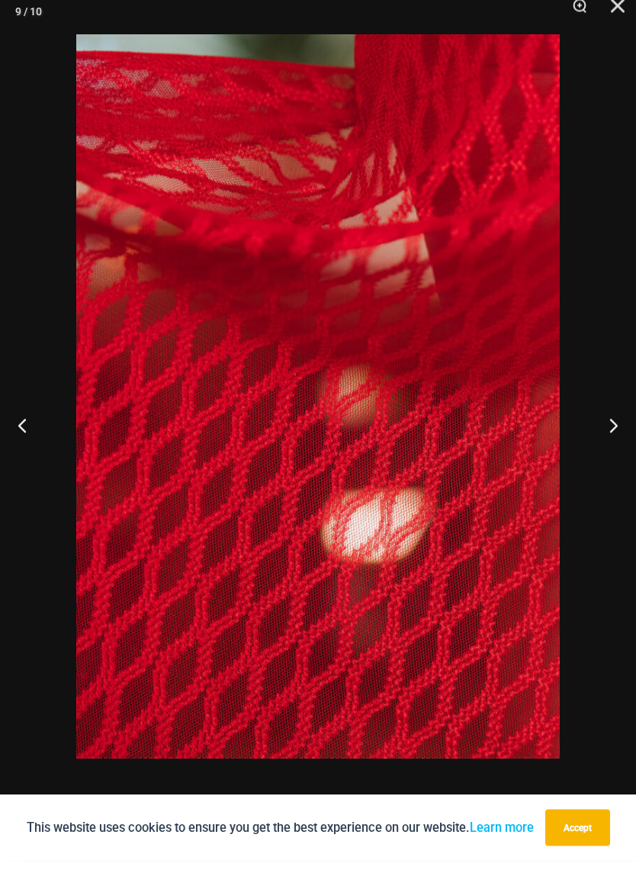
click at [616, 432] on button "Next" at bounding box center [607, 437] width 57 height 76
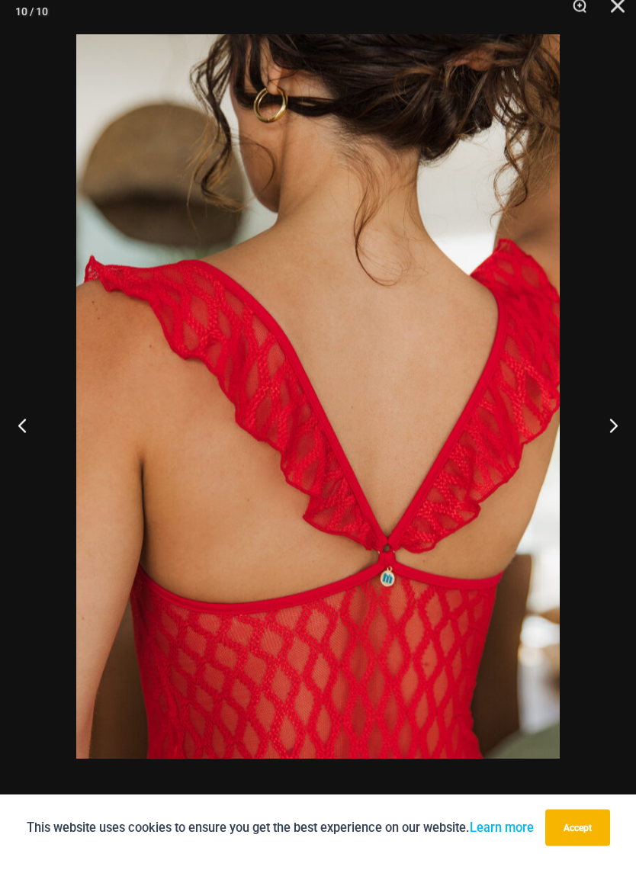
click at [616, 433] on button "Next" at bounding box center [607, 437] width 57 height 76
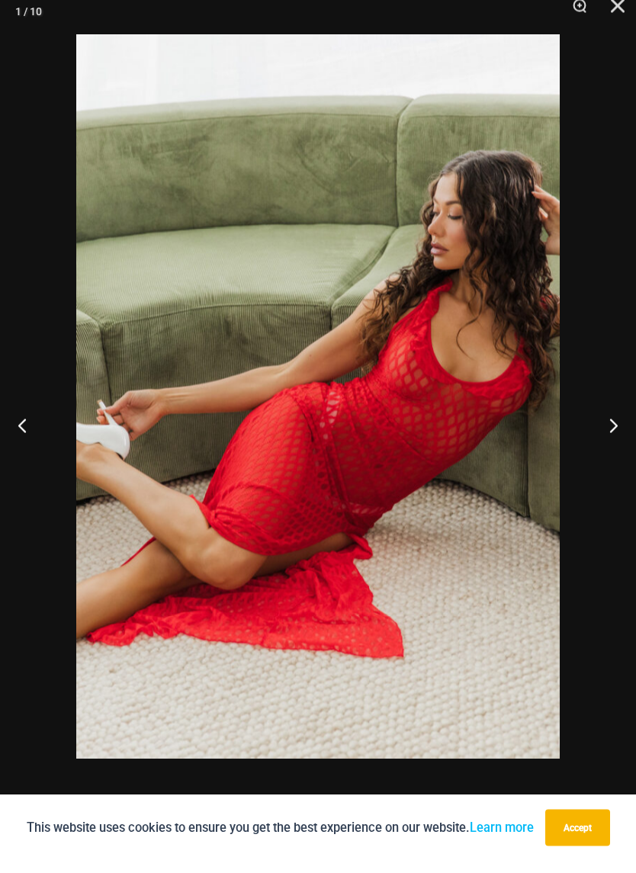
click at [616, 431] on button "Next" at bounding box center [607, 437] width 57 height 76
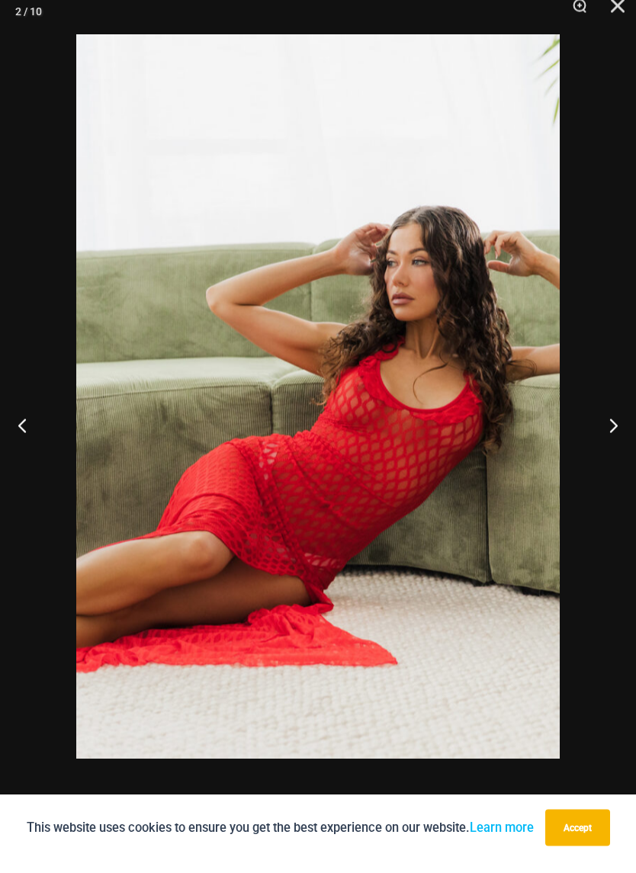
click at [616, 431] on button "Next" at bounding box center [607, 437] width 57 height 76
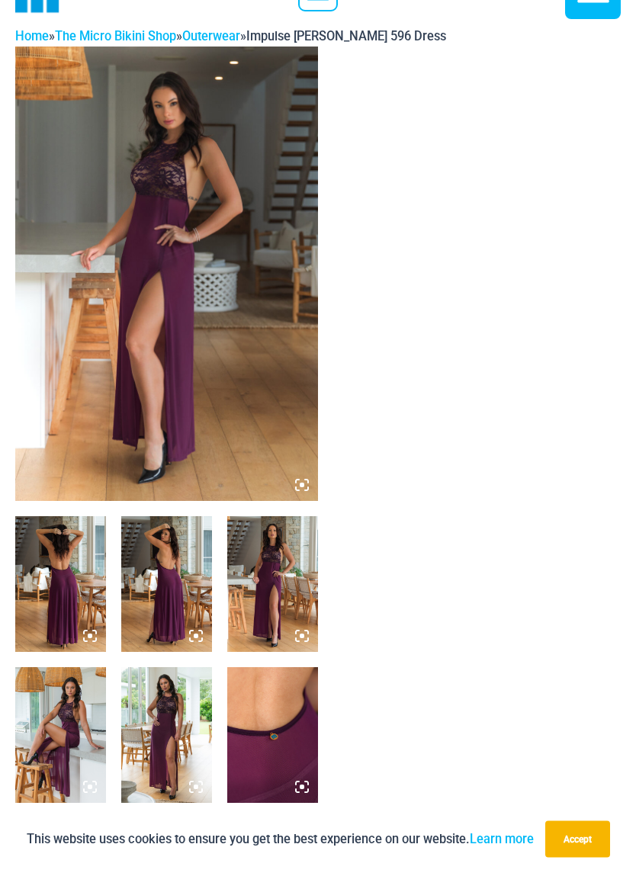
scroll to position [191, 0]
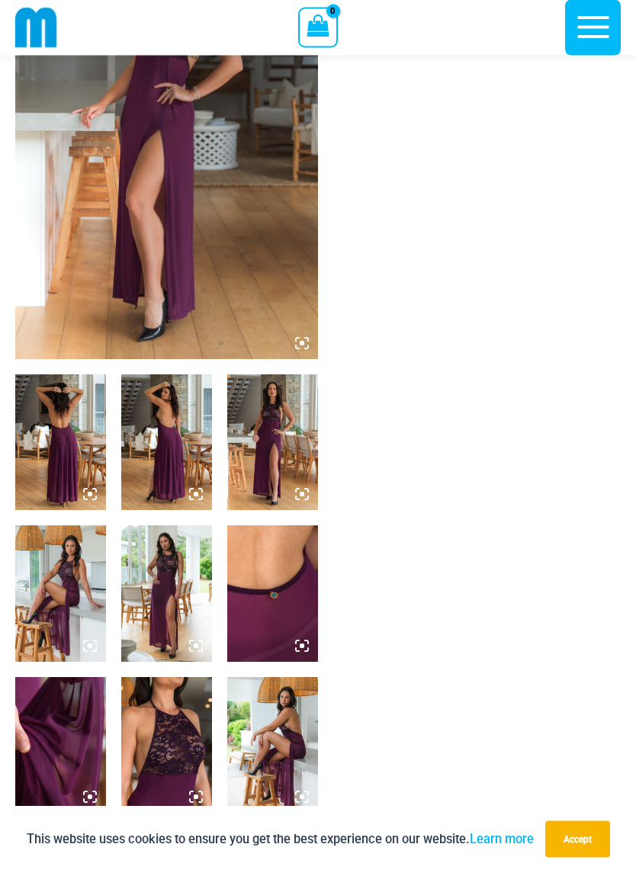
click at [122, 204] on img at bounding box center [166, 132] width 303 height 455
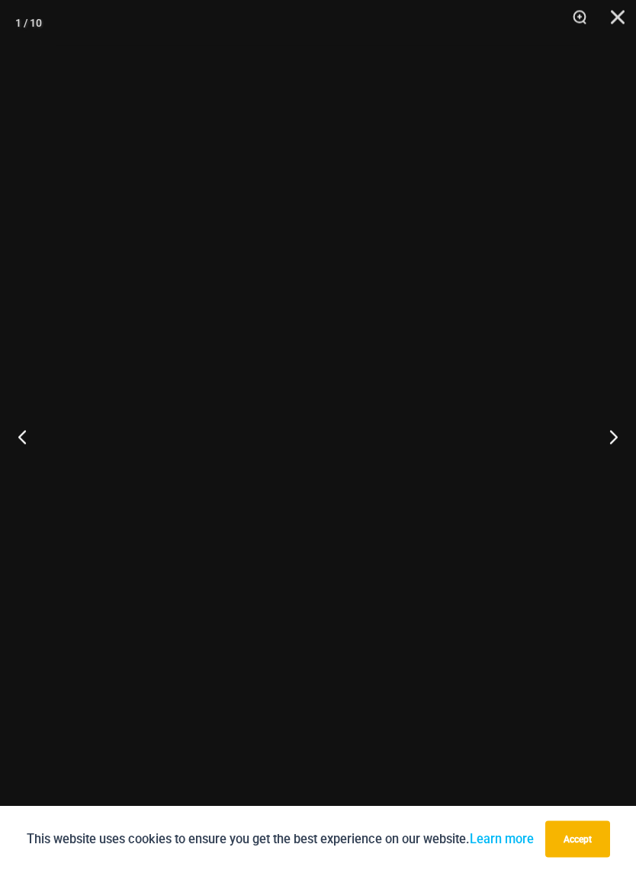
scroll to position [192, 0]
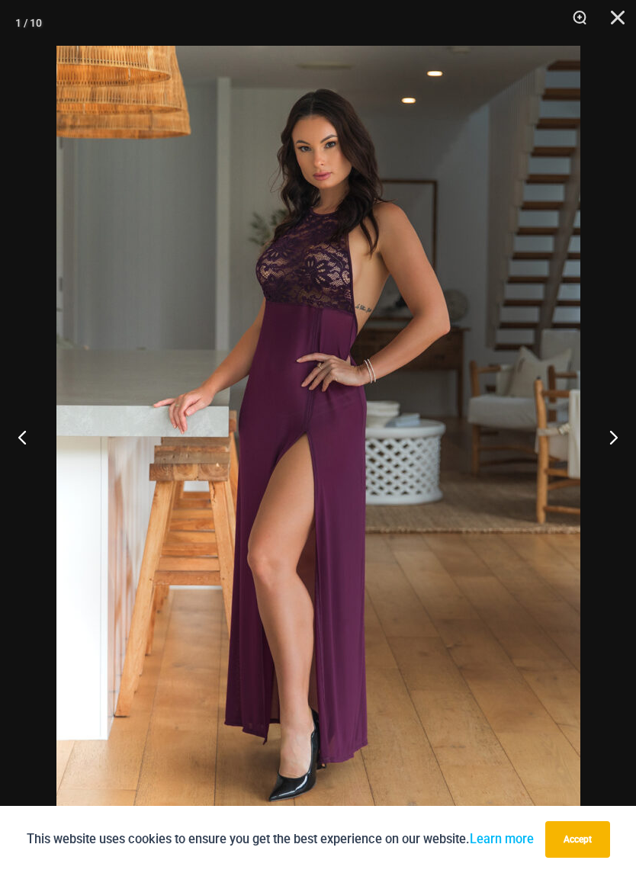
click at [609, 446] on button "Next" at bounding box center [607, 437] width 57 height 76
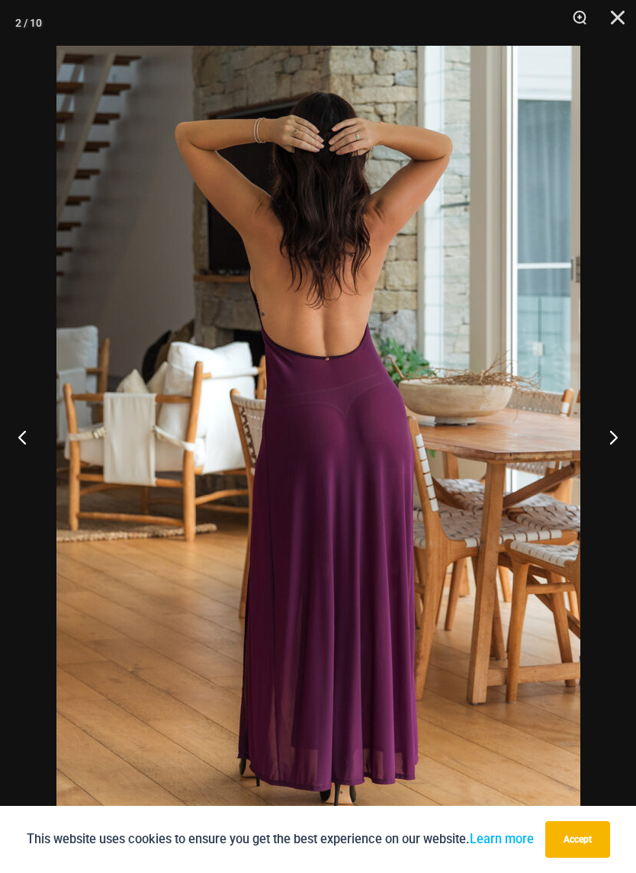
click at [612, 442] on button "Next" at bounding box center [607, 437] width 57 height 76
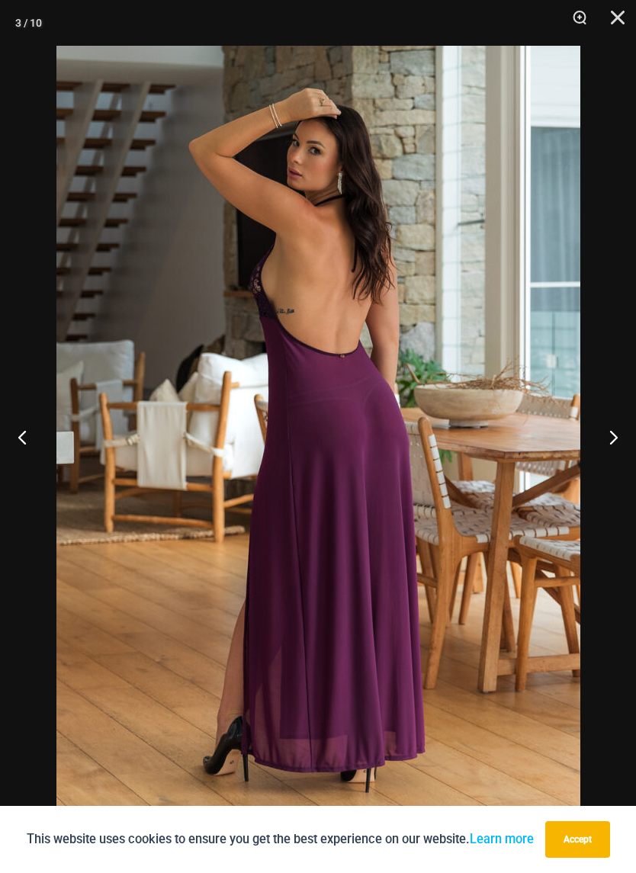
click at [610, 444] on button "Next" at bounding box center [607, 437] width 57 height 76
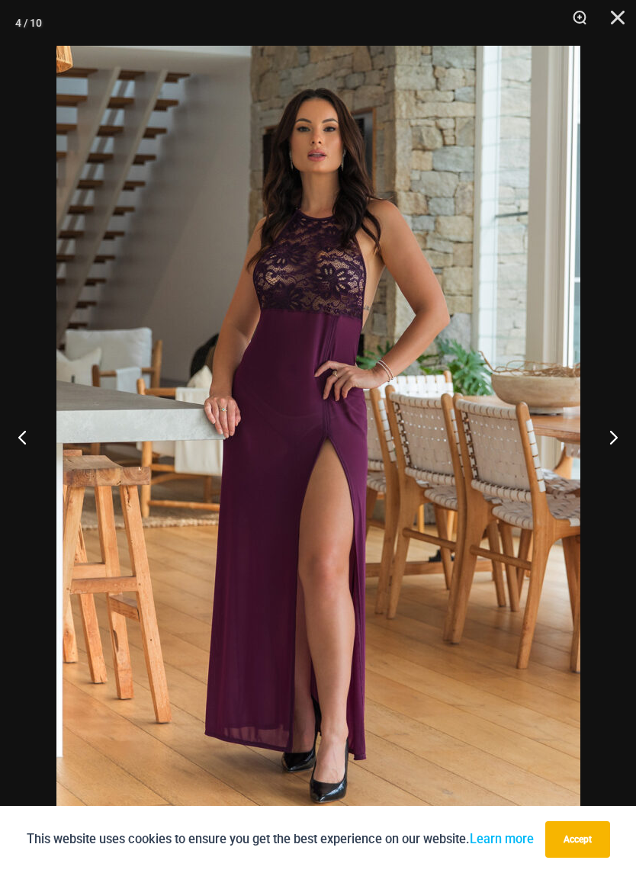
click at [610, 443] on button "Next" at bounding box center [607, 437] width 57 height 76
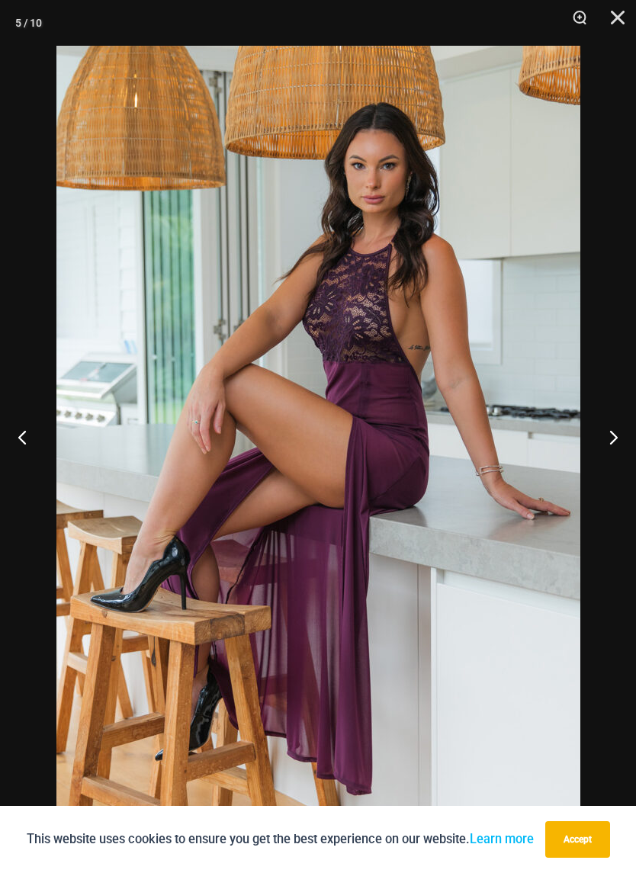
click at [614, 446] on button "Next" at bounding box center [607, 437] width 57 height 76
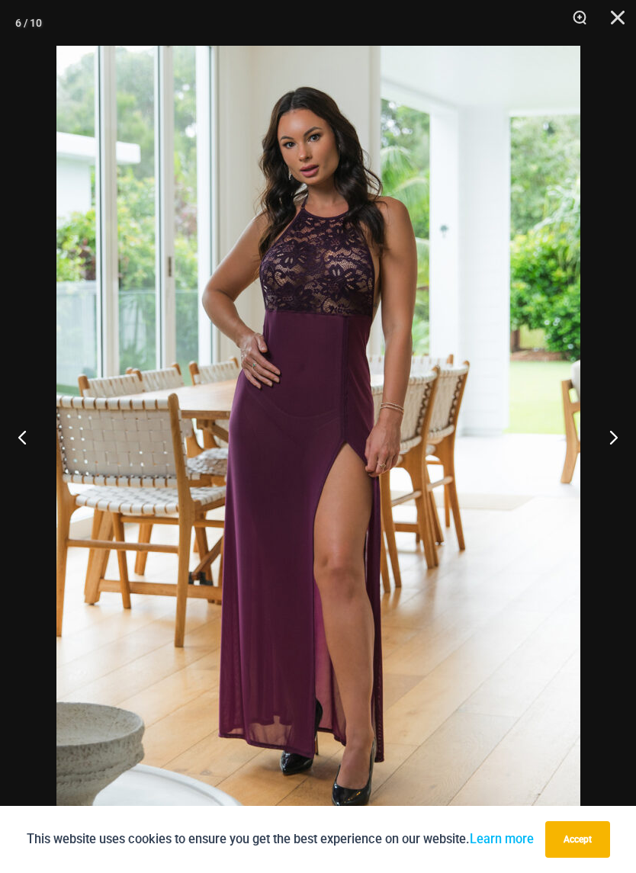
click at [612, 446] on button "Next" at bounding box center [607, 437] width 57 height 76
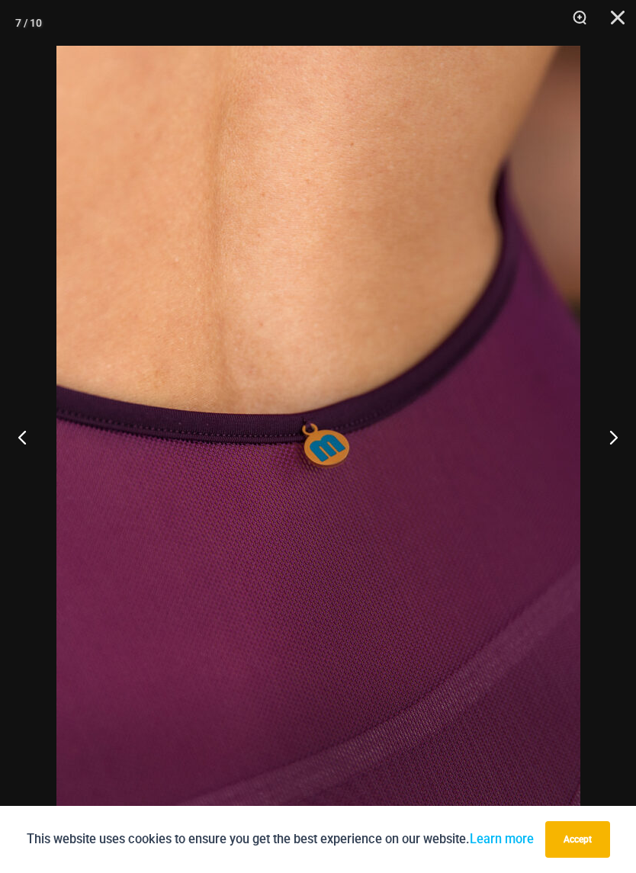
click at [613, 446] on button "Next" at bounding box center [607, 437] width 57 height 76
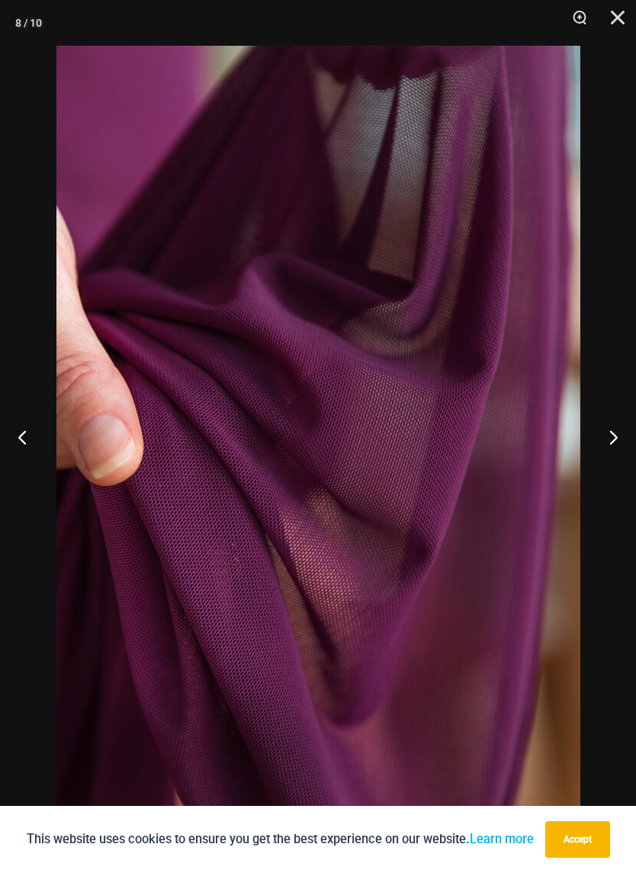
click at [613, 446] on button "Next" at bounding box center [607, 437] width 57 height 76
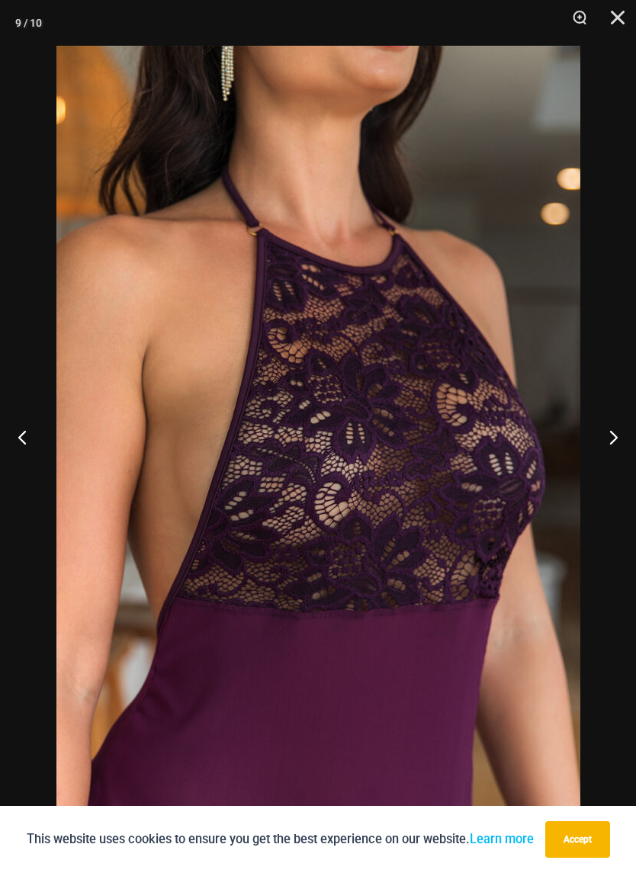
click at [613, 449] on button "Next" at bounding box center [607, 437] width 57 height 76
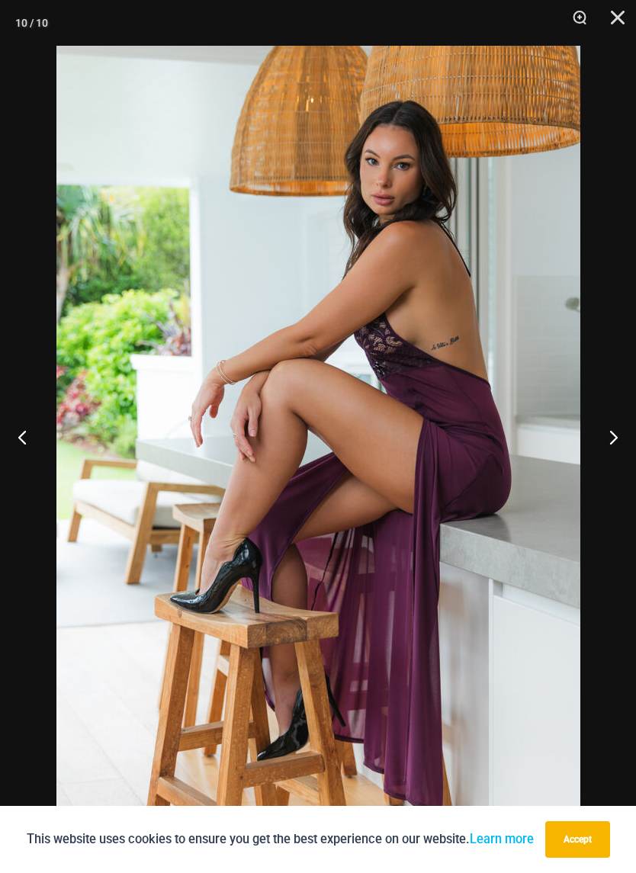
click at [613, 448] on button "Next" at bounding box center [607, 437] width 57 height 76
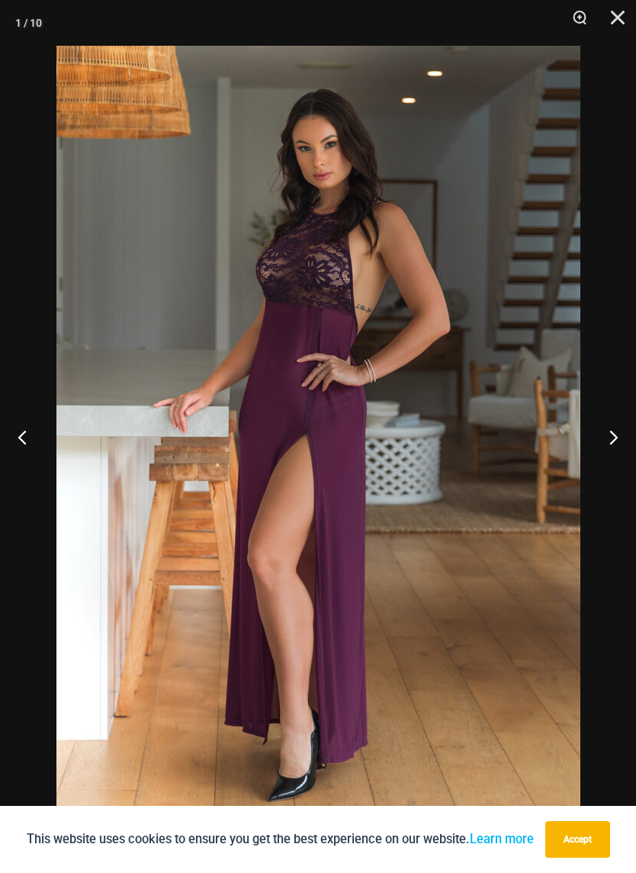
click at [613, 447] on button "Next" at bounding box center [607, 437] width 57 height 76
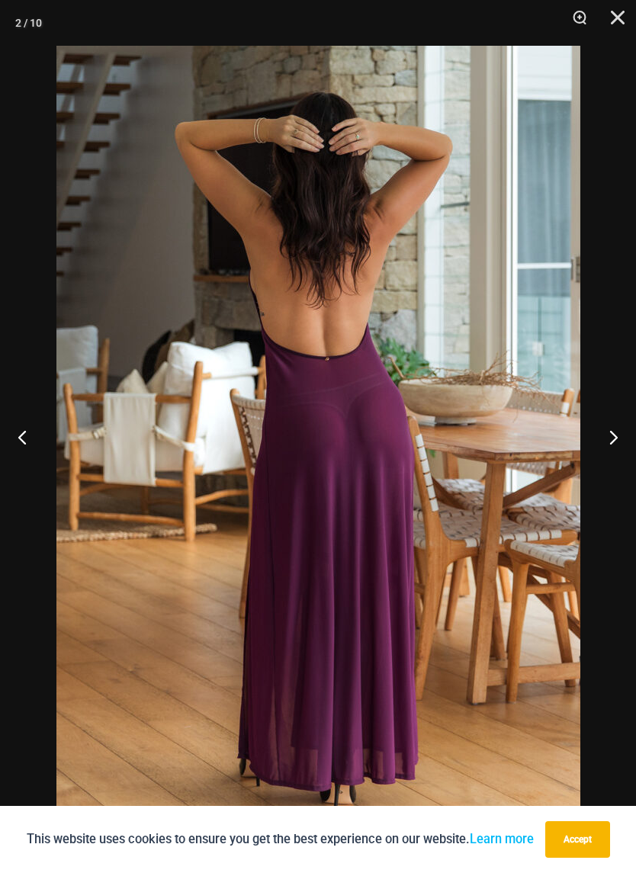
click at [613, 447] on button "Next" at bounding box center [607, 437] width 57 height 76
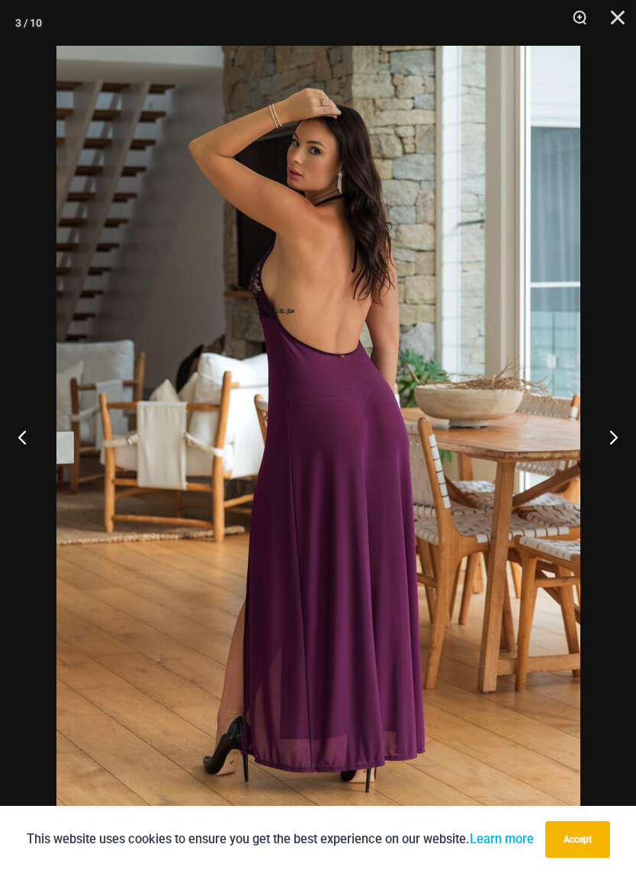
click at [613, 447] on button "Next" at bounding box center [607, 437] width 57 height 76
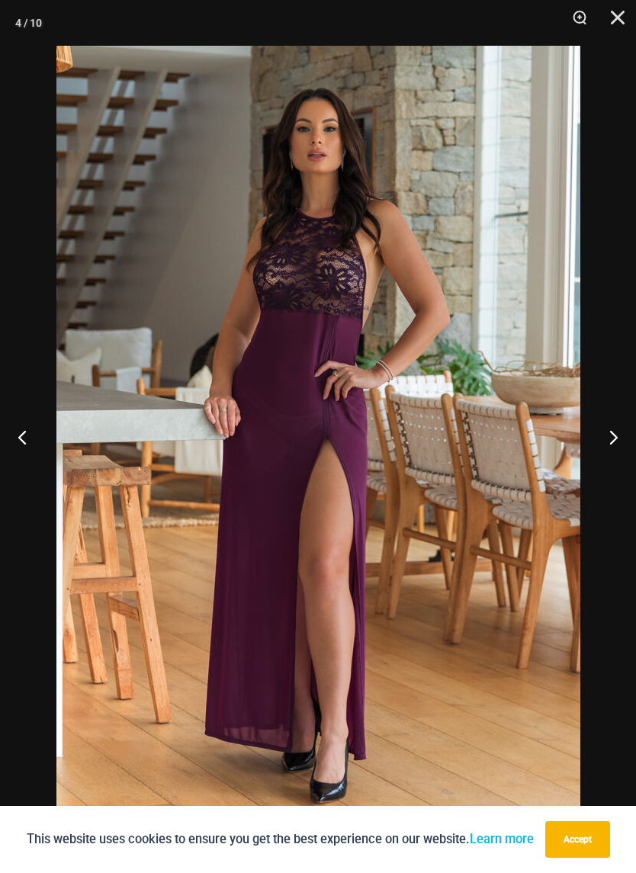
click at [612, 448] on button "Next" at bounding box center [607, 437] width 57 height 76
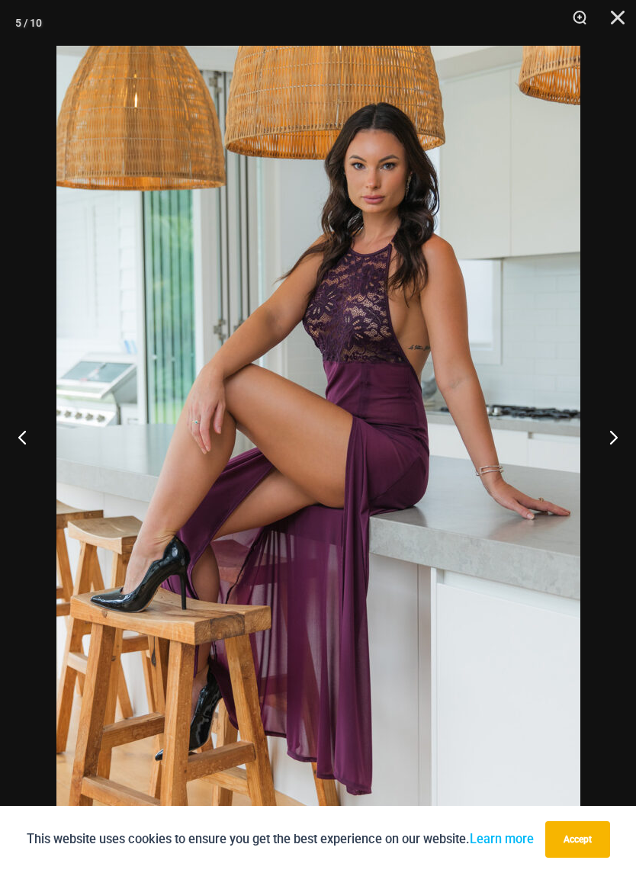
click at [610, 23] on button "Close" at bounding box center [613, 23] width 38 height 46
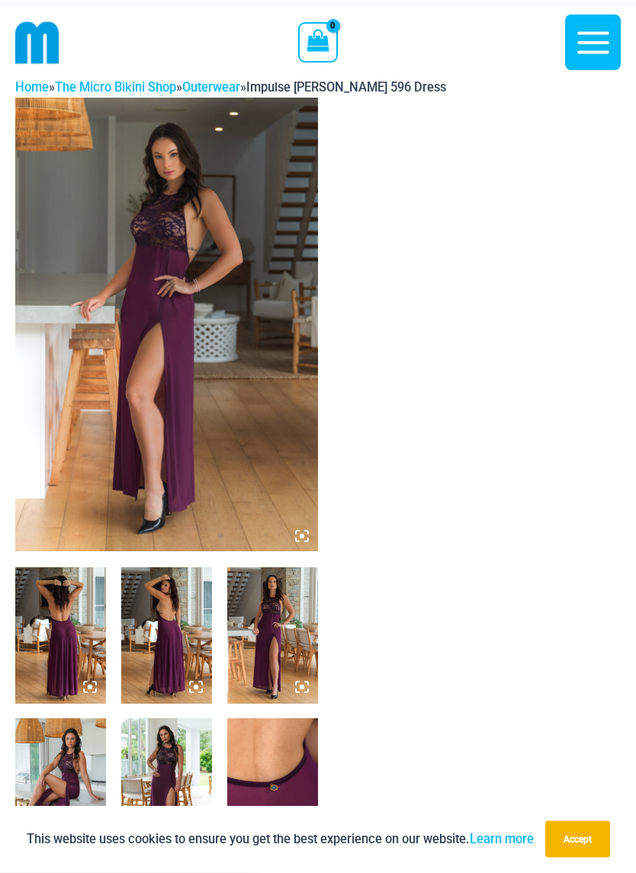
scroll to position [0, 0]
